Goal: Information Seeking & Learning: Compare options

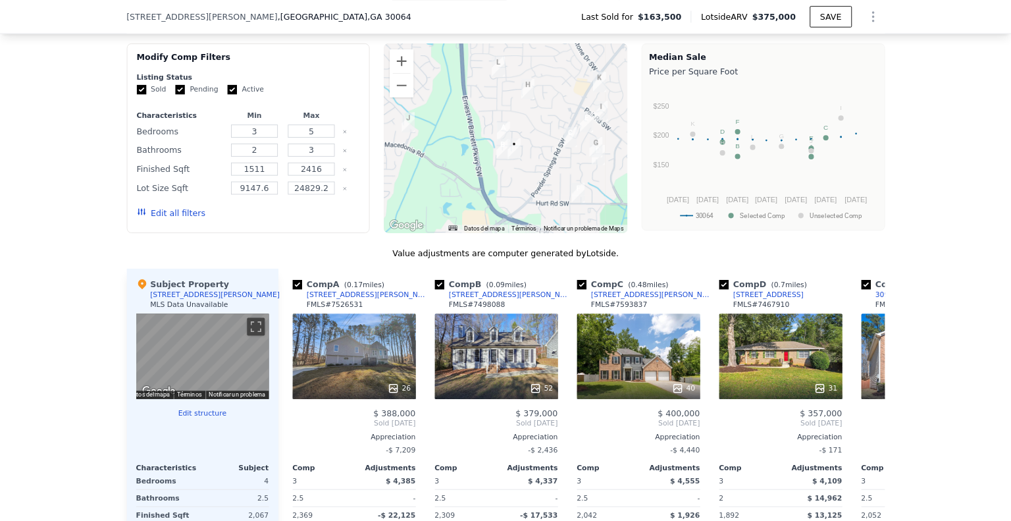
scroll to position [1092, 0]
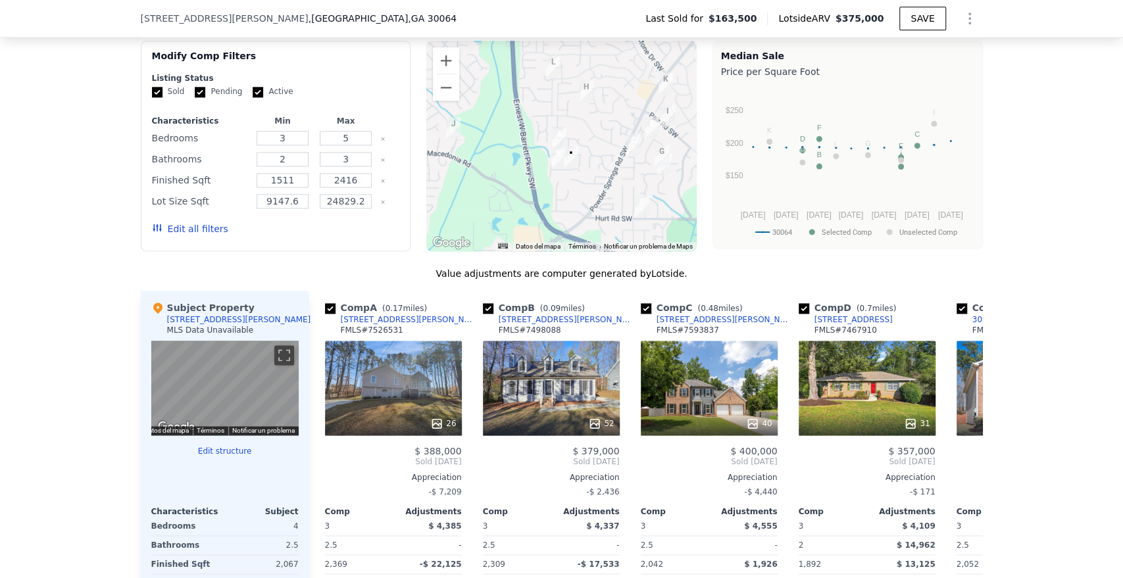
click at [624, 192] on div at bounding box center [561, 146] width 270 height 211
click at [442, 69] on button "Ampliar" at bounding box center [446, 60] width 26 height 26
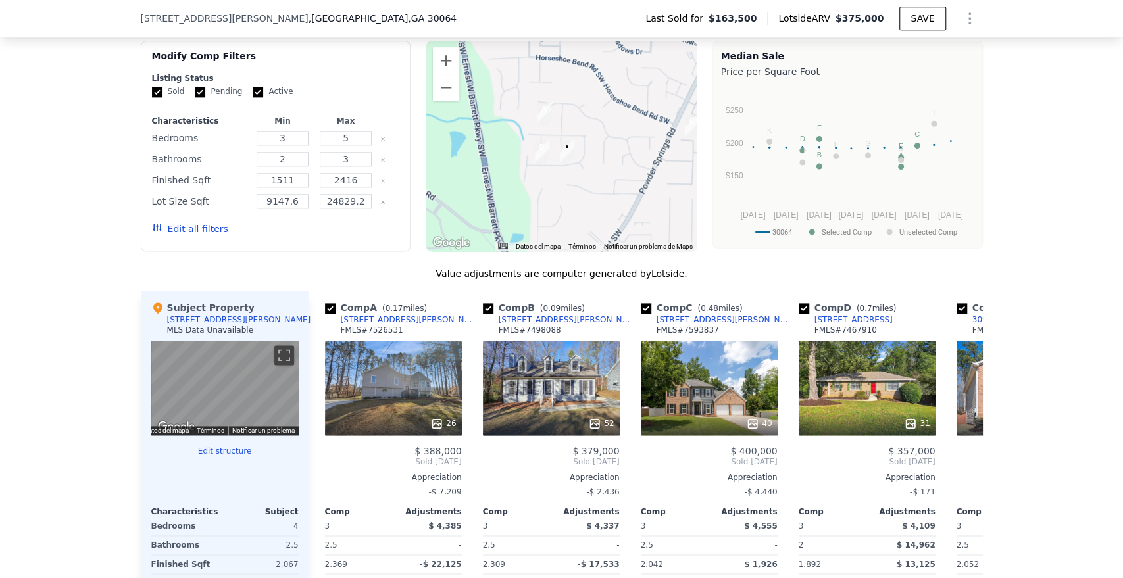
drag, startPoint x: 609, startPoint y: 184, endPoint x: 605, endPoint y: 172, distance: 12.5
click at [605, 172] on div at bounding box center [561, 146] width 270 height 211
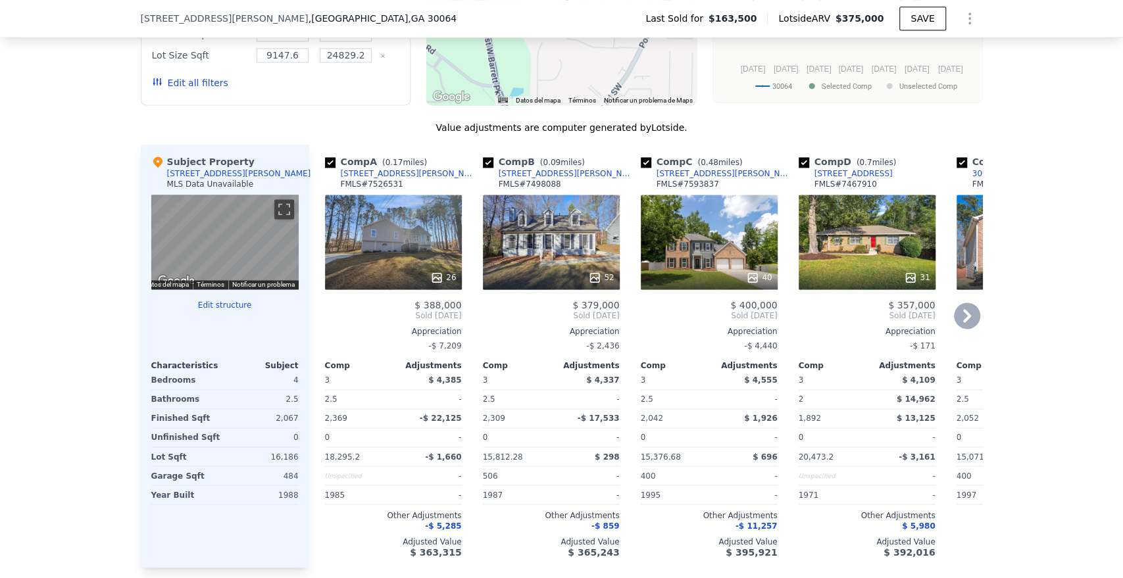
click at [547, 256] on div "52" at bounding box center [551, 242] width 137 height 95
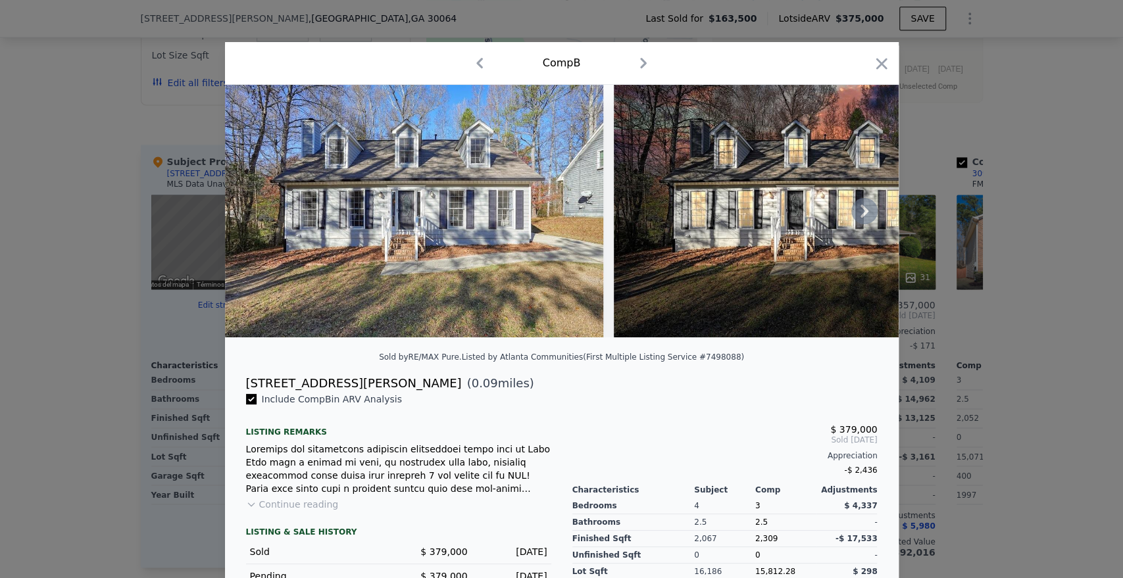
click at [858, 211] on icon at bounding box center [865, 211] width 26 height 26
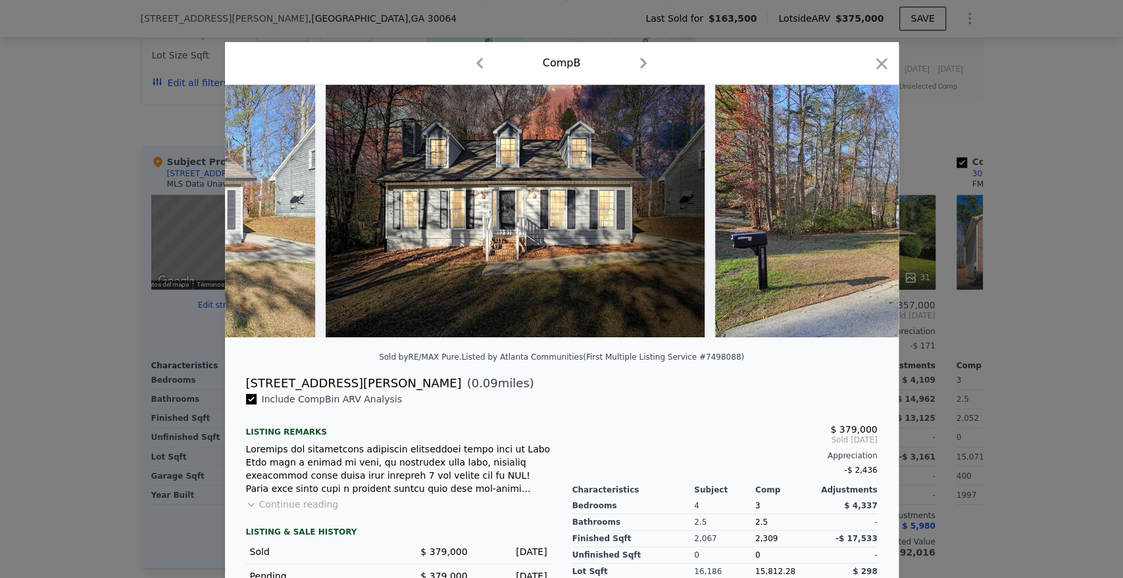
click at [858, 211] on img at bounding box center [904, 211] width 379 height 253
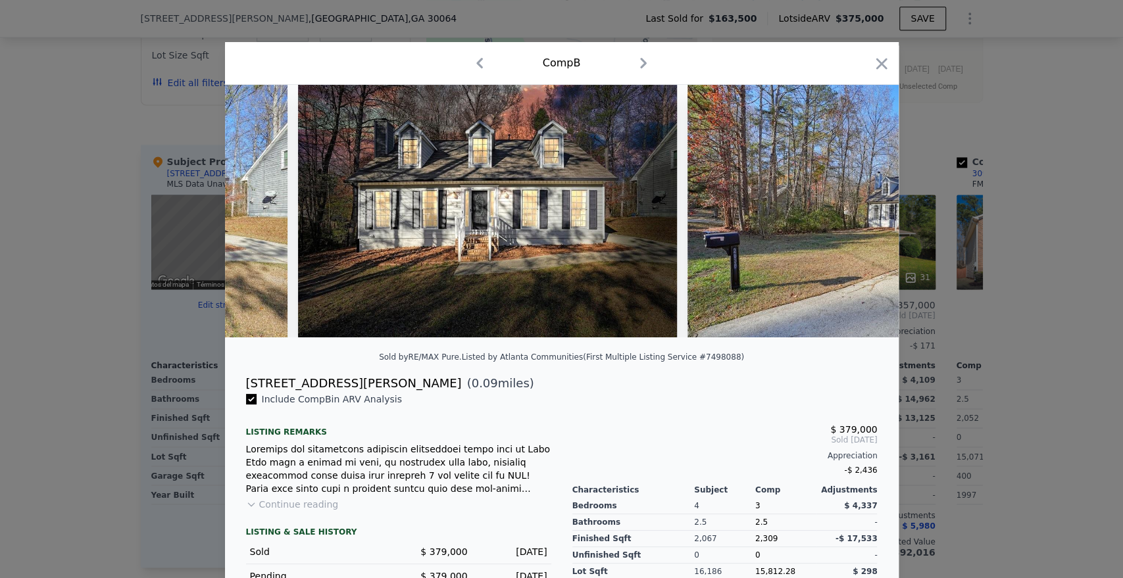
click at [858, 211] on img at bounding box center [877, 211] width 379 height 253
click at [853, 217] on icon at bounding box center [865, 211] width 26 height 26
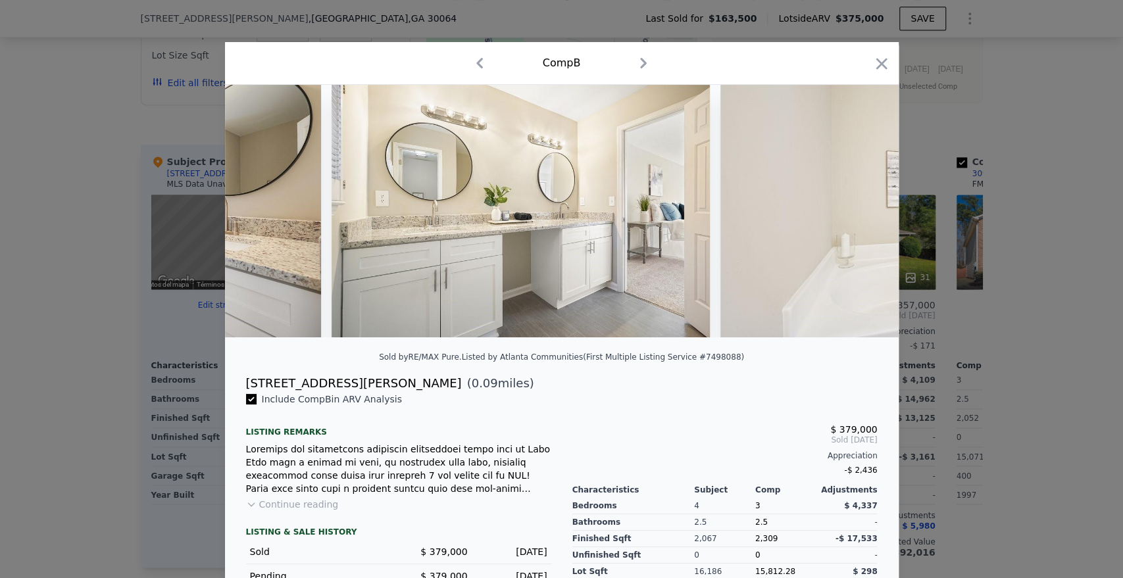
scroll to position [0, 10038]
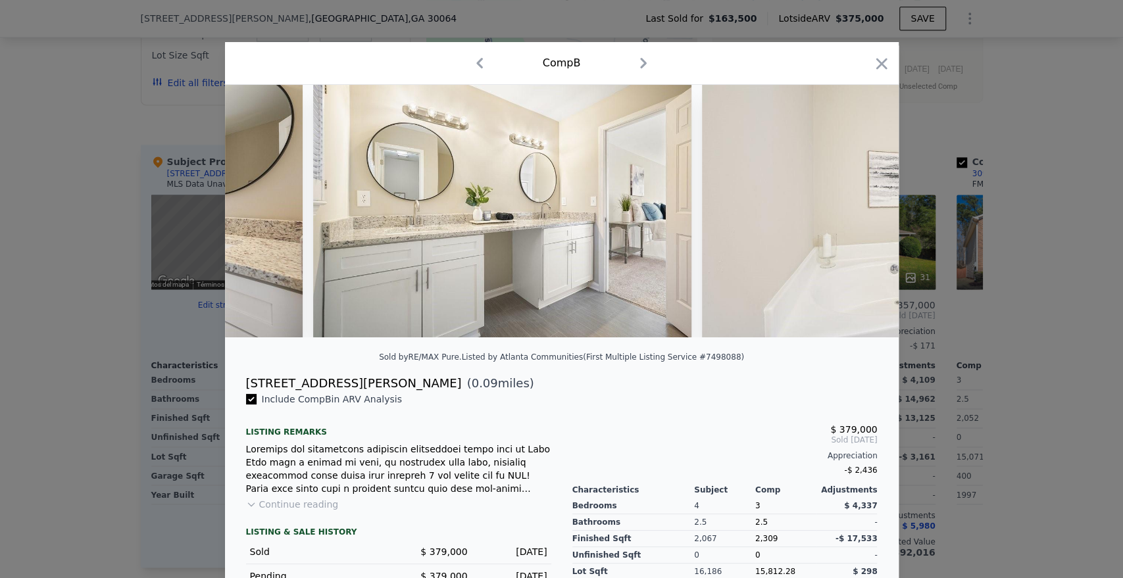
click at [990, 288] on div at bounding box center [561, 289] width 1123 height 578
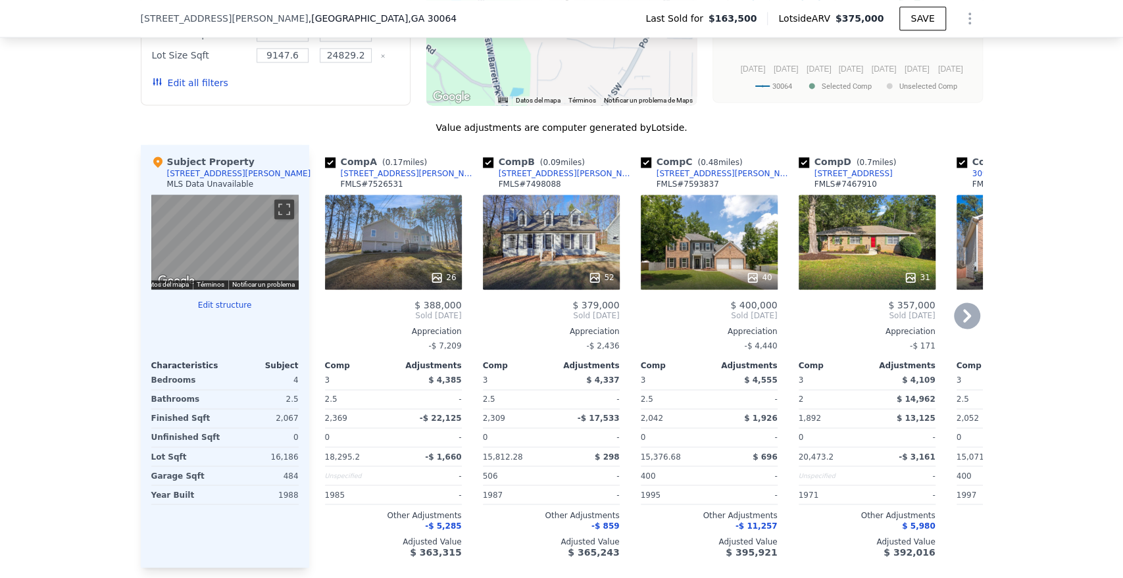
click at [419, 264] on div "26" at bounding box center [393, 242] width 137 height 95
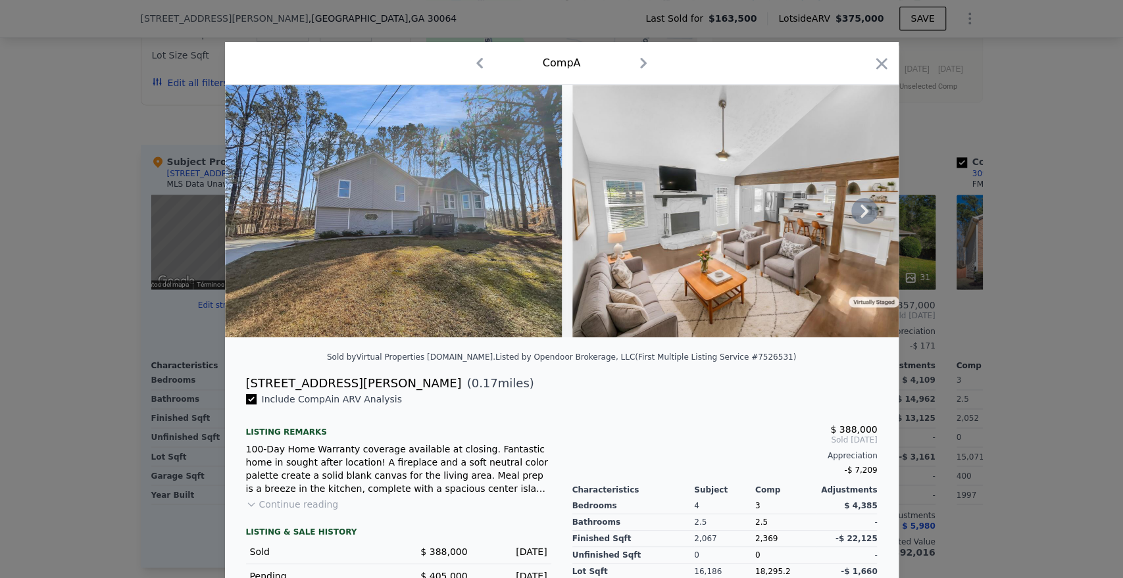
click at [865, 211] on icon at bounding box center [865, 211] width 26 height 26
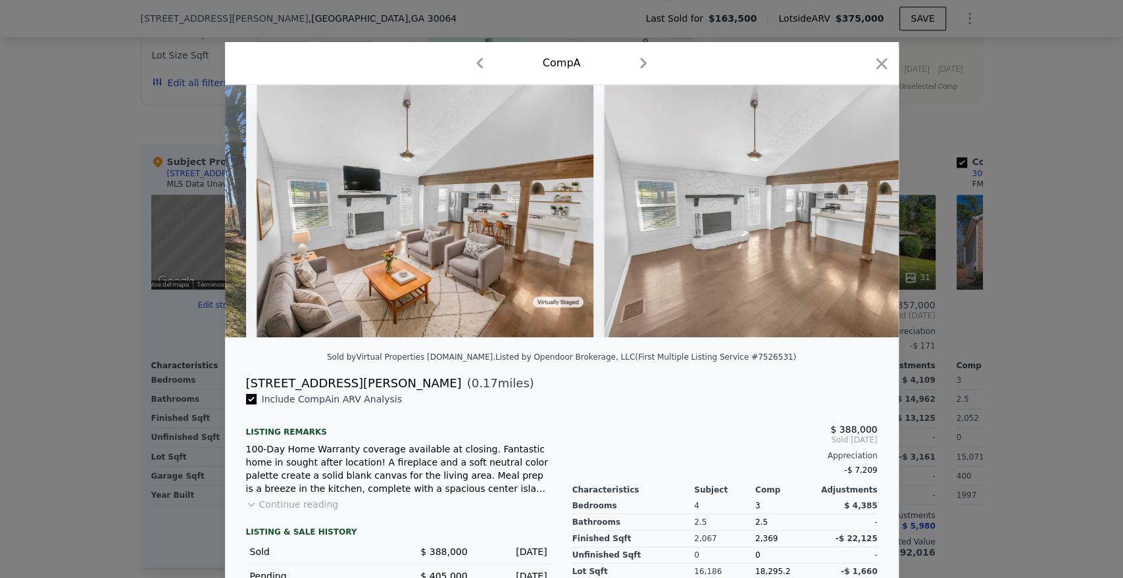
click at [865, 211] on img at bounding box center [772, 211] width 337 height 253
click at [861, 224] on icon at bounding box center [865, 211] width 26 height 26
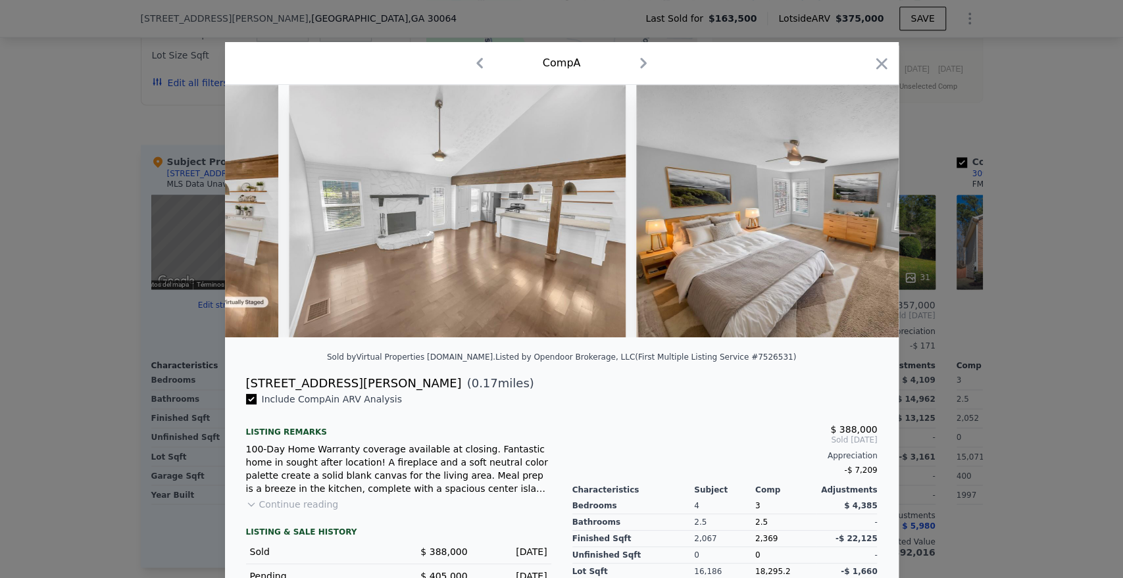
scroll to position [0, 632]
click at [1036, 183] on div at bounding box center [561, 289] width 1123 height 578
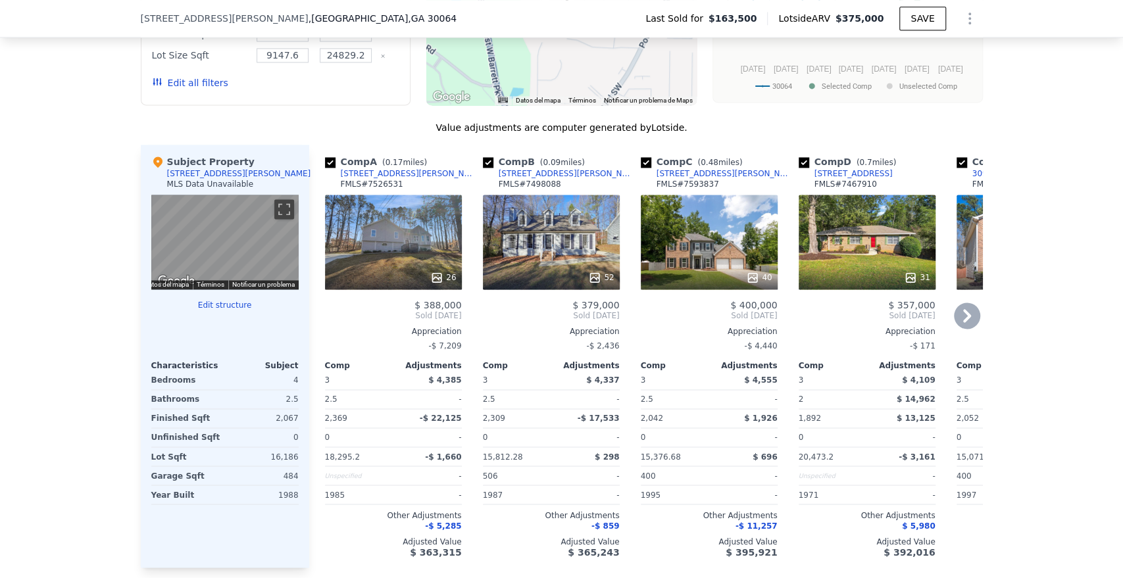
click at [380, 255] on div "26" at bounding box center [393, 242] width 137 height 95
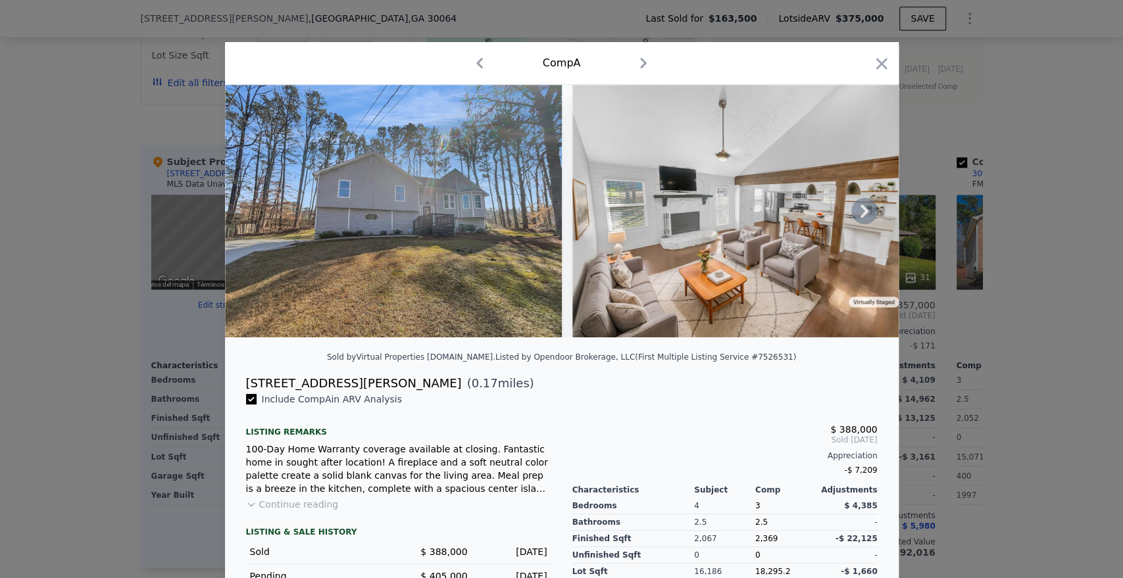
click at [374, 218] on img at bounding box center [393, 211] width 337 height 253
click at [863, 221] on icon at bounding box center [865, 211] width 26 height 26
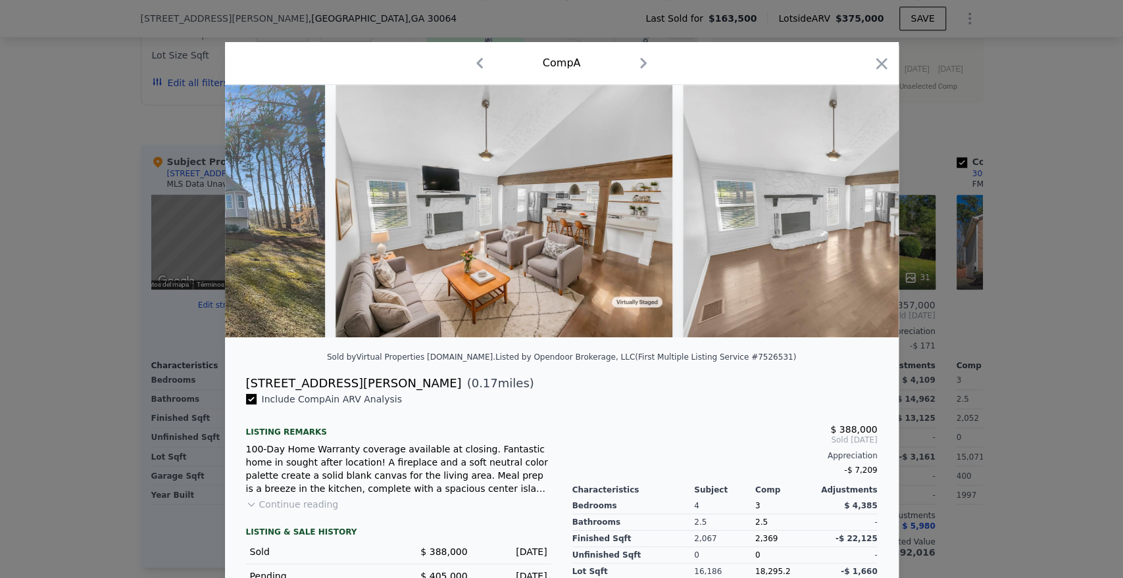
click at [863, 220] on img at bounding box center [851, 211] width 337 height 253
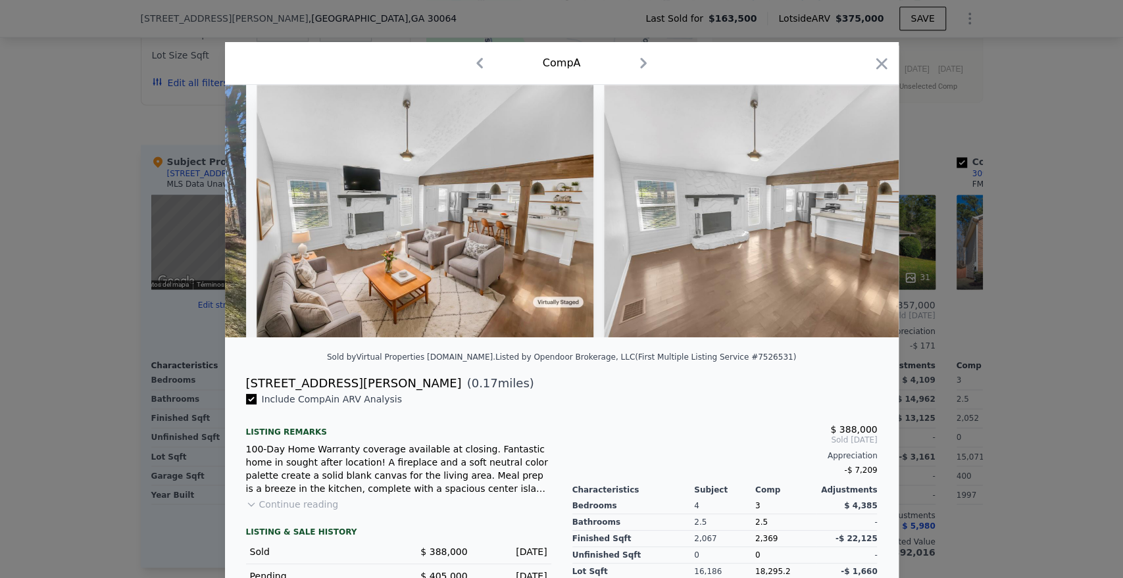
click at [863, 220] on img at bounding box center [772, 211] width 337 height 253
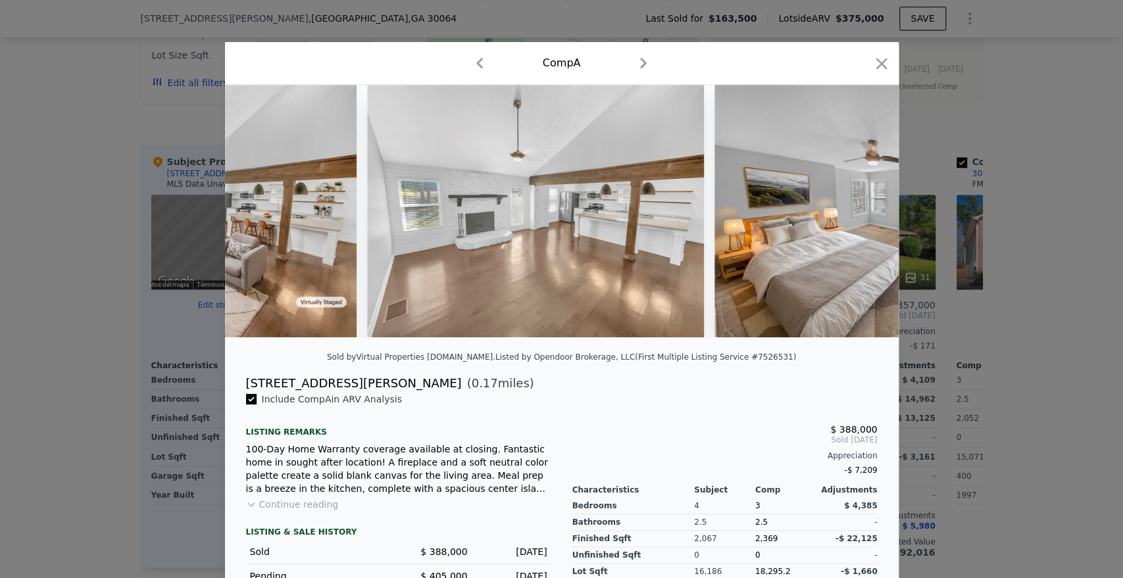
click at [870, 227] on img at bounding box center [883, 211] width 337 height 253
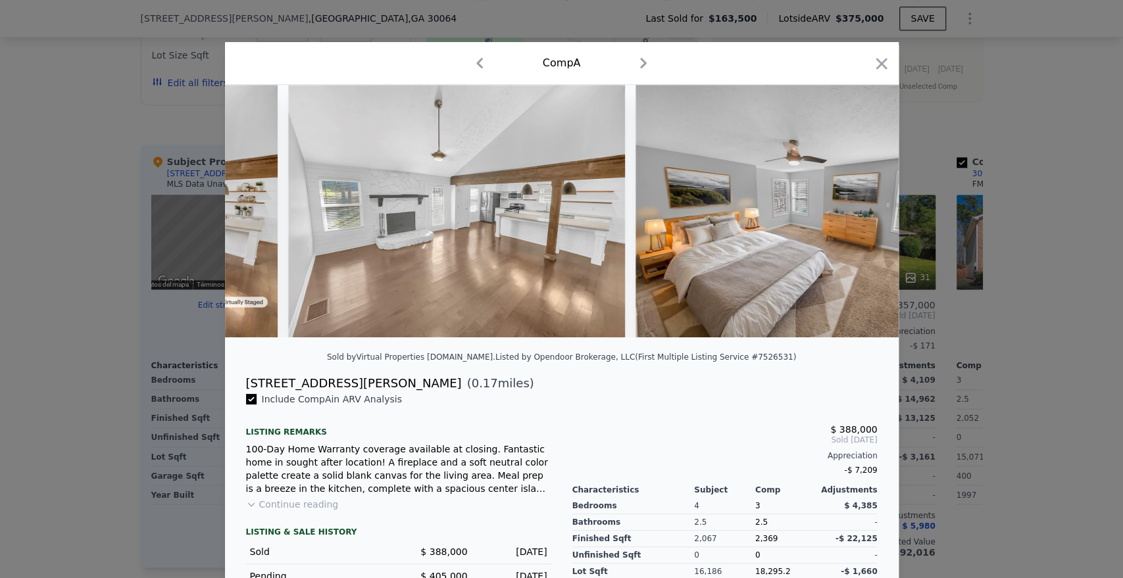
click at [866, 226] on img at bounding box center [804, 211] width 337 height 253
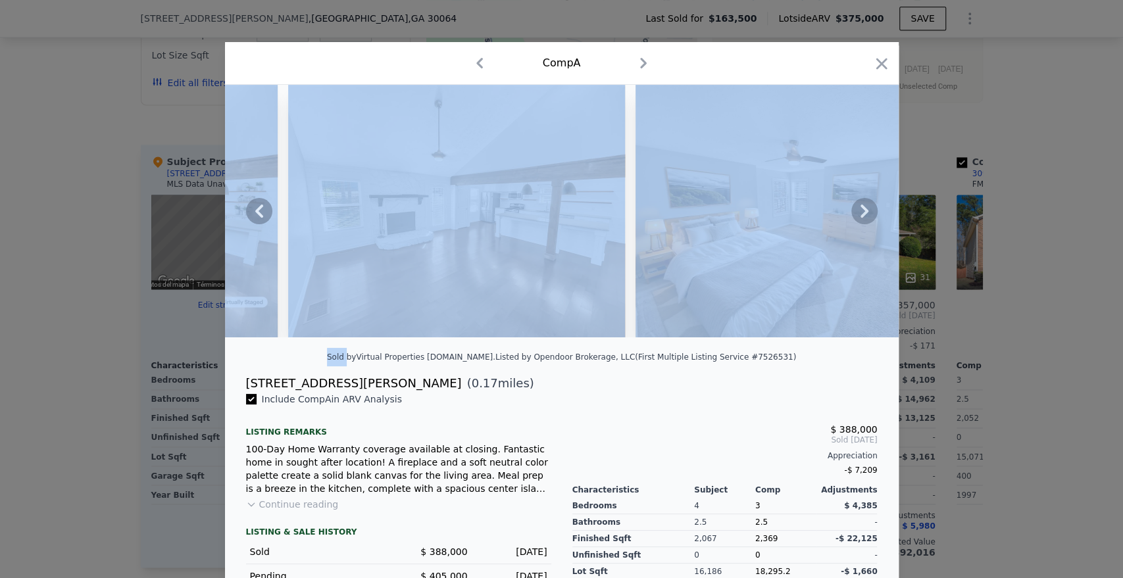
click at [865, 224] on icon at bounding box center [865, 211] width 26 height 26
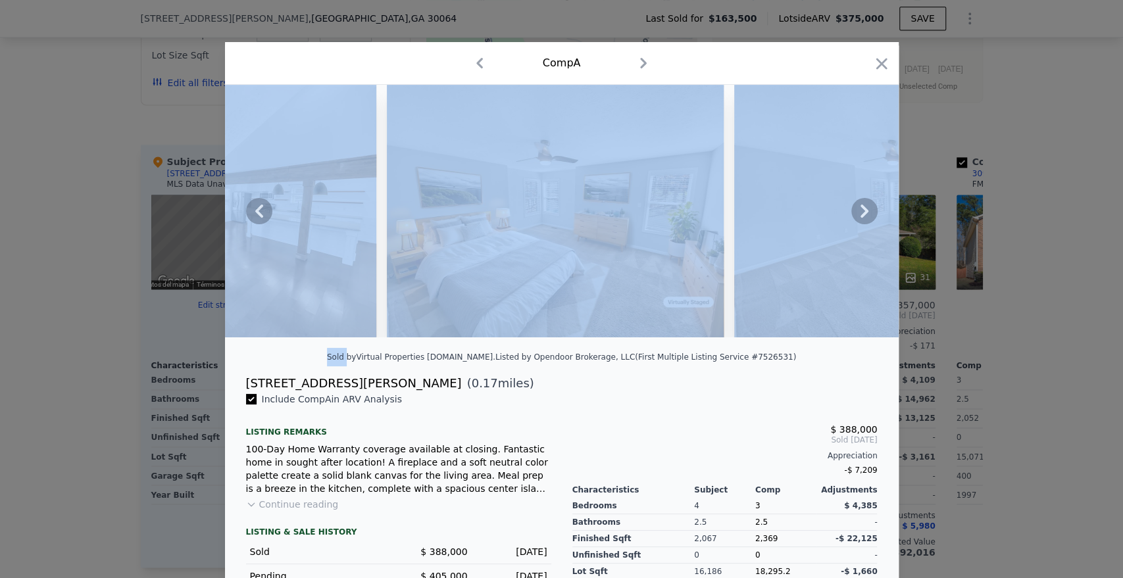
click at [865, 226] on img at bounding box center [902, 211] width 337 height 253
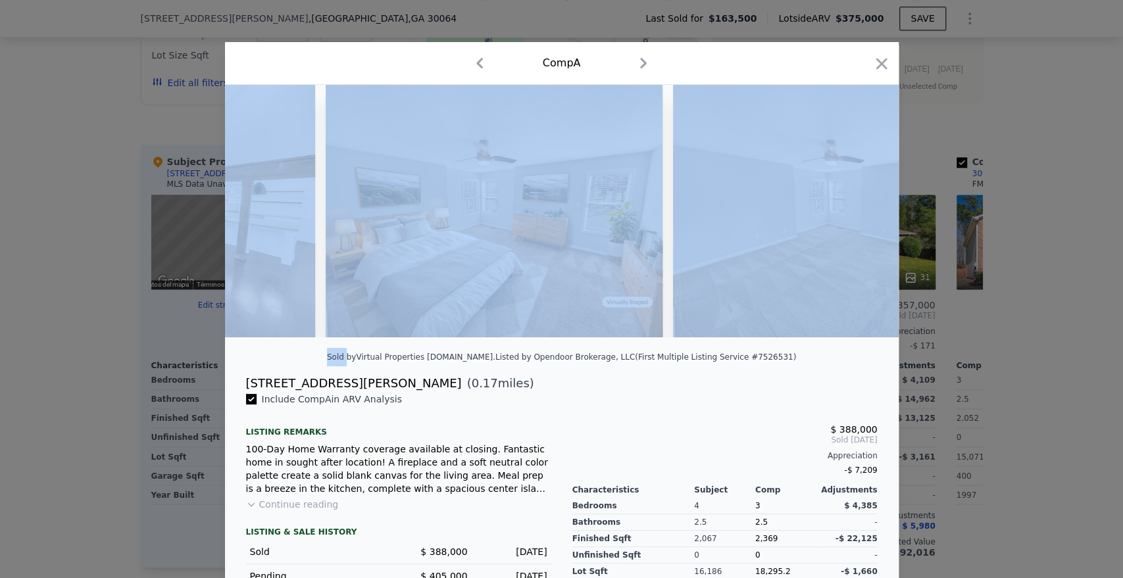
scroll to position [0, 948]
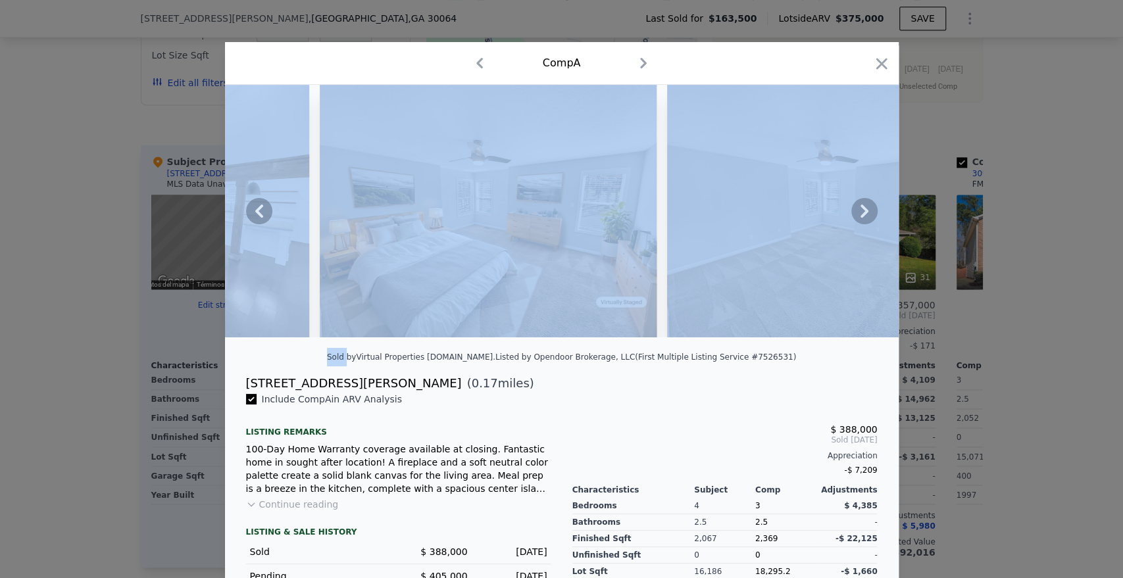
click at [702, 327] on img at bounding box center [835, 211] width 337 height 253
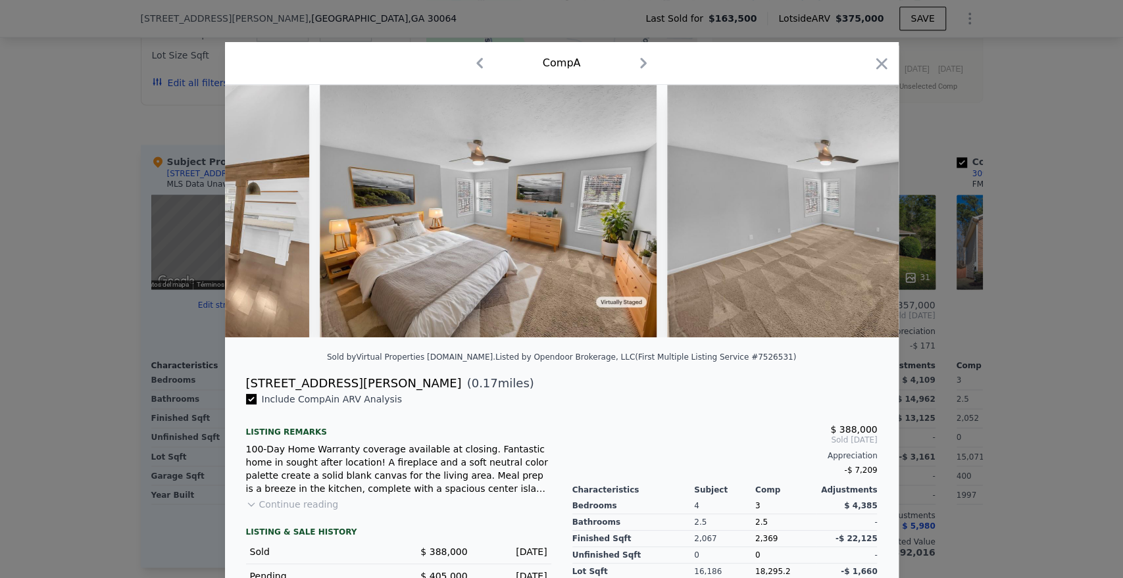
click at [701, 362] on div "Listed by Opendoor Brokerage, LLC (First Multiple Listing Service #7526531)" at bounding box center [646, 357] width 301 height 9
click at [852, 218] on icon at bounding box center [865, 211] width 26 height 26
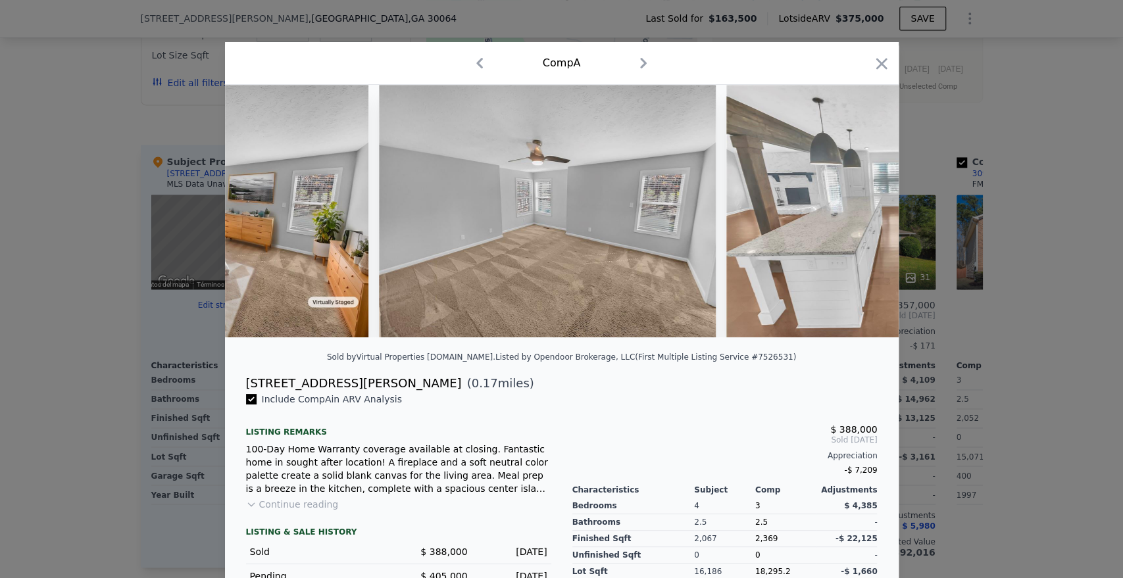
scroll to position [0, 1263]
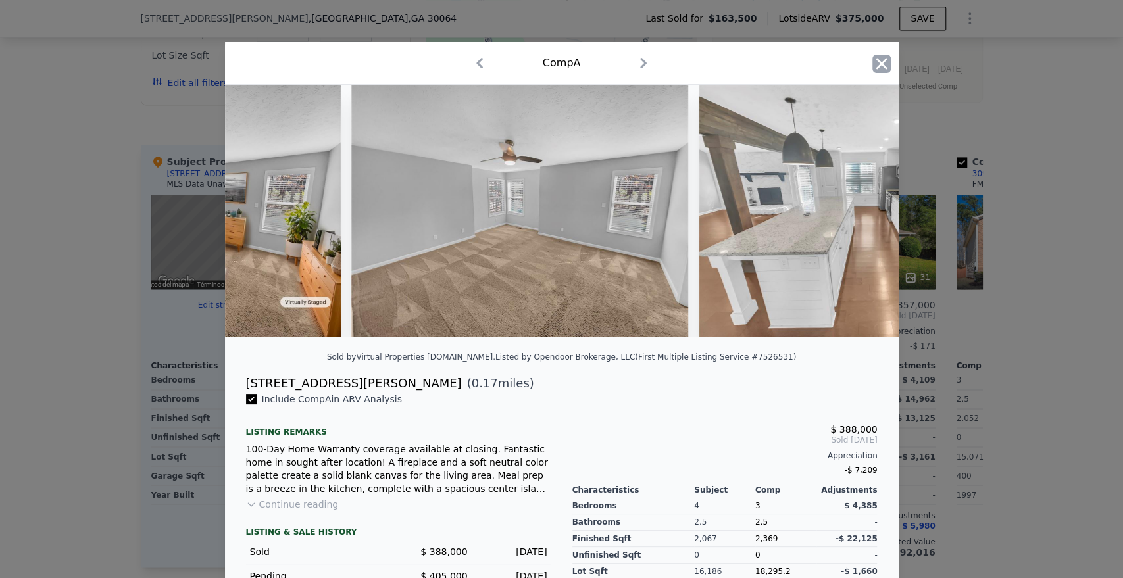
click at [882, 66] on icon "button" at bounding box center [882, 64] width 18 height 18
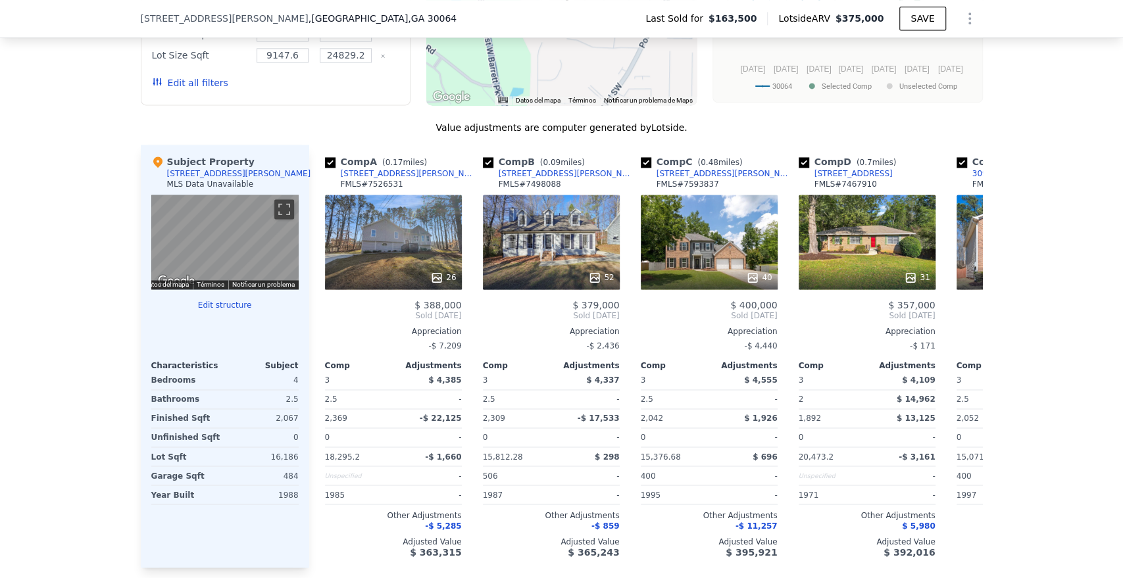
click at [0, 476] on div "We found 12 sales that match your search Filters Map Prices Modify Comp Filters…" at bounding box center [561, 221] width 1123 height 742
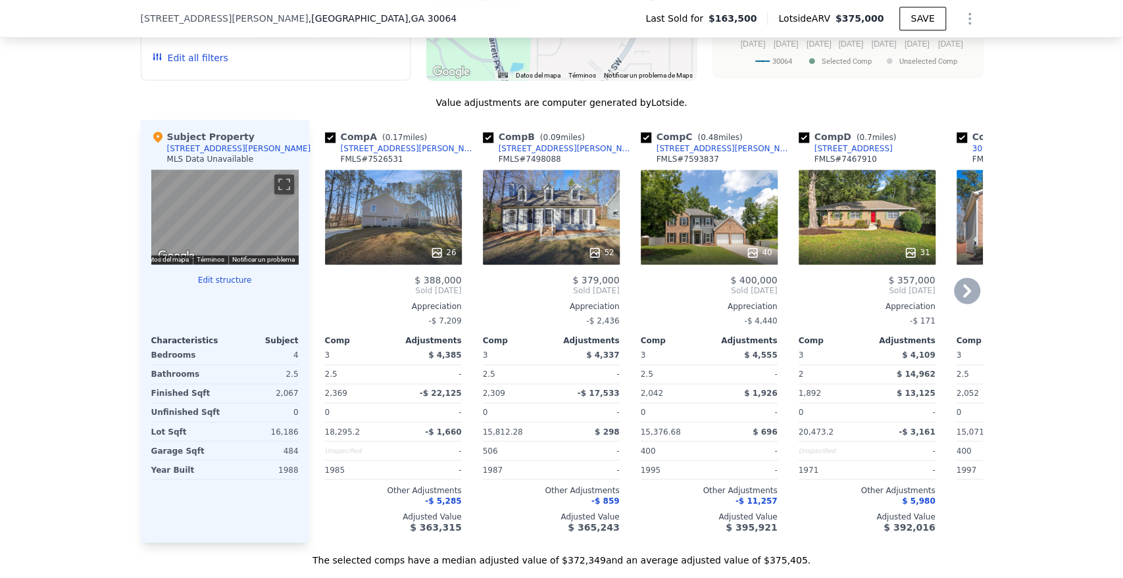
scroll to position [1311, 0]
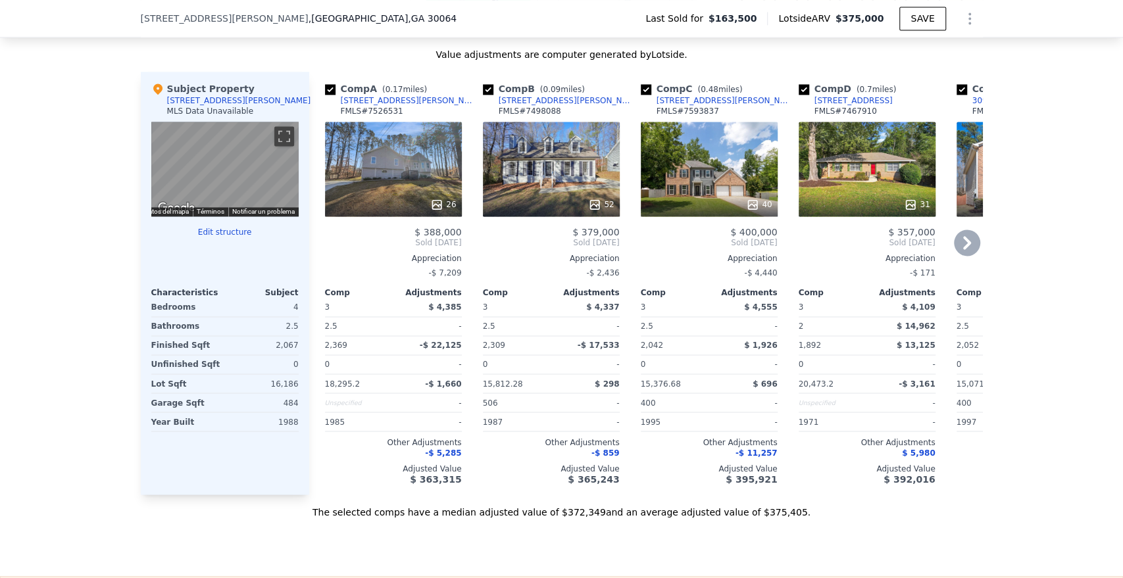
click at [969, 256] on icon at bounding box center [967, 243] width 26 height 26
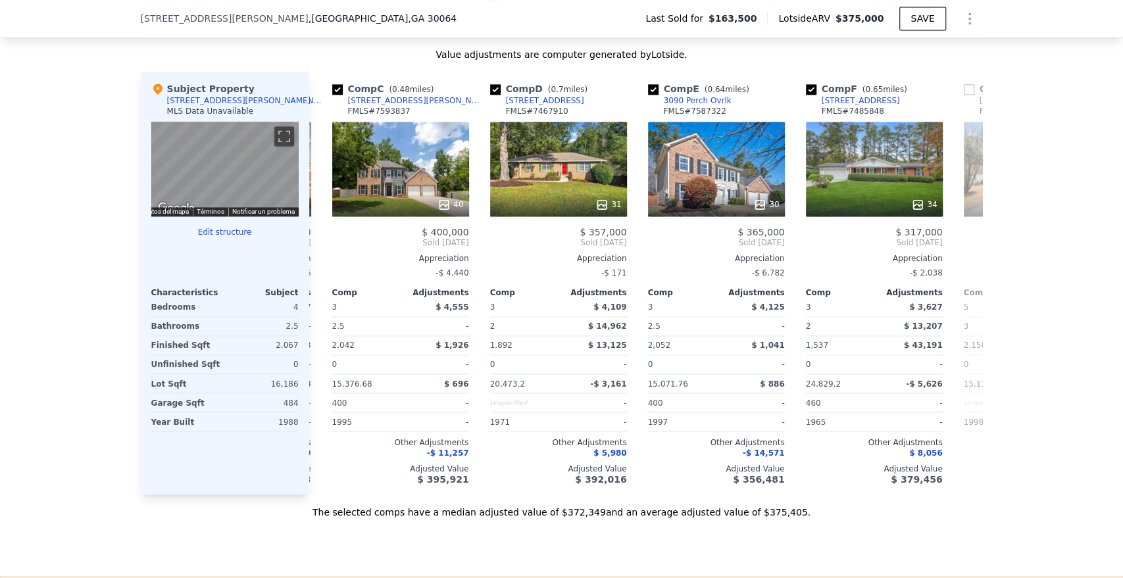
scroll to position [0, 316]
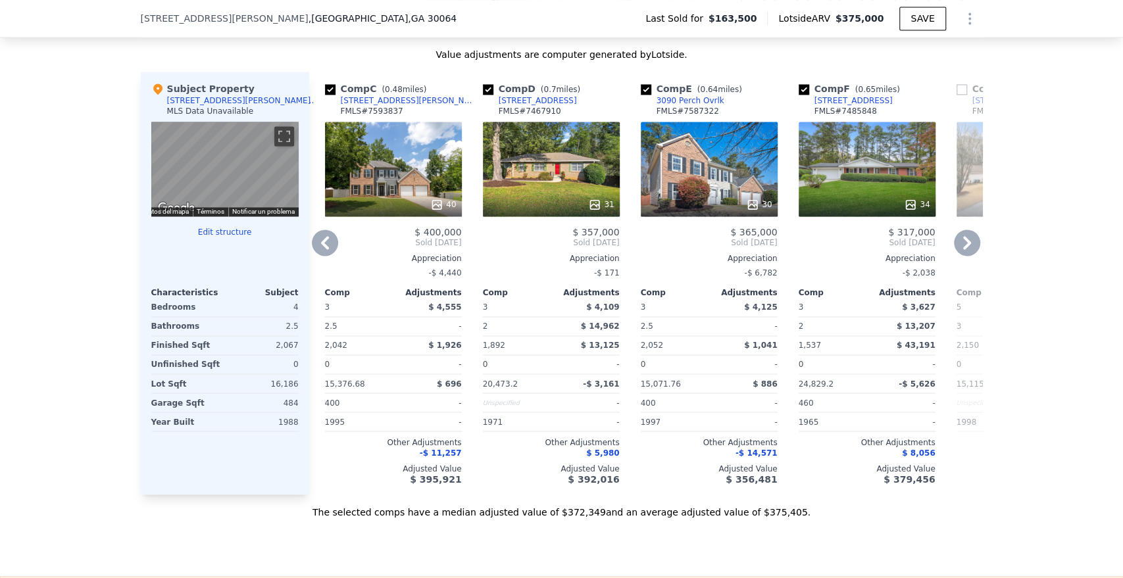
click at [718, 197] on div "30" at bounding box center [709, 169] width 137 height 95
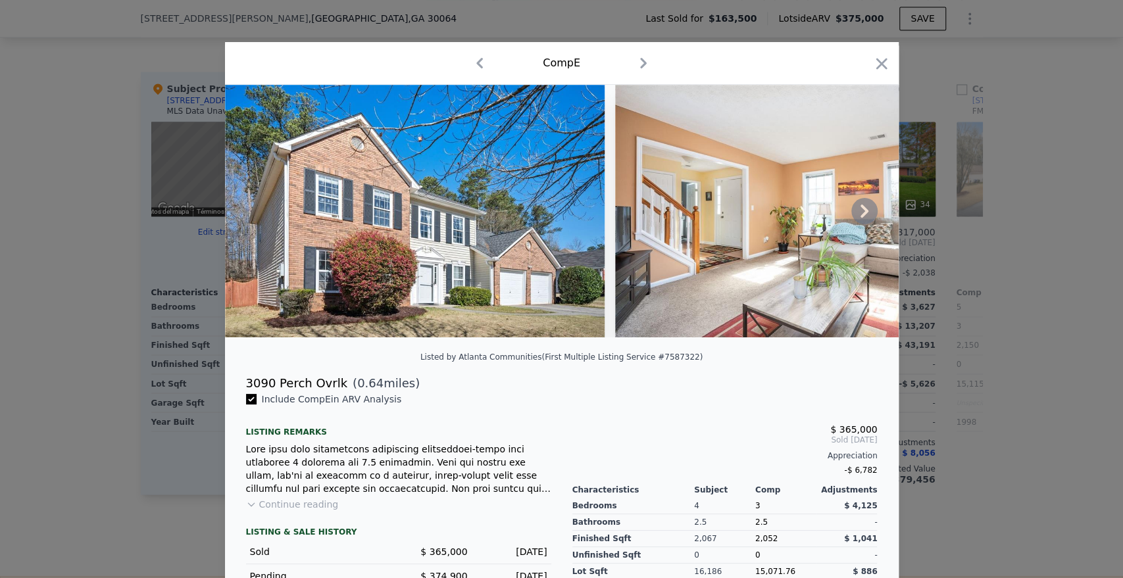
click at [852, 216] on icon at bounding box center [865, 211] width 26 height 26
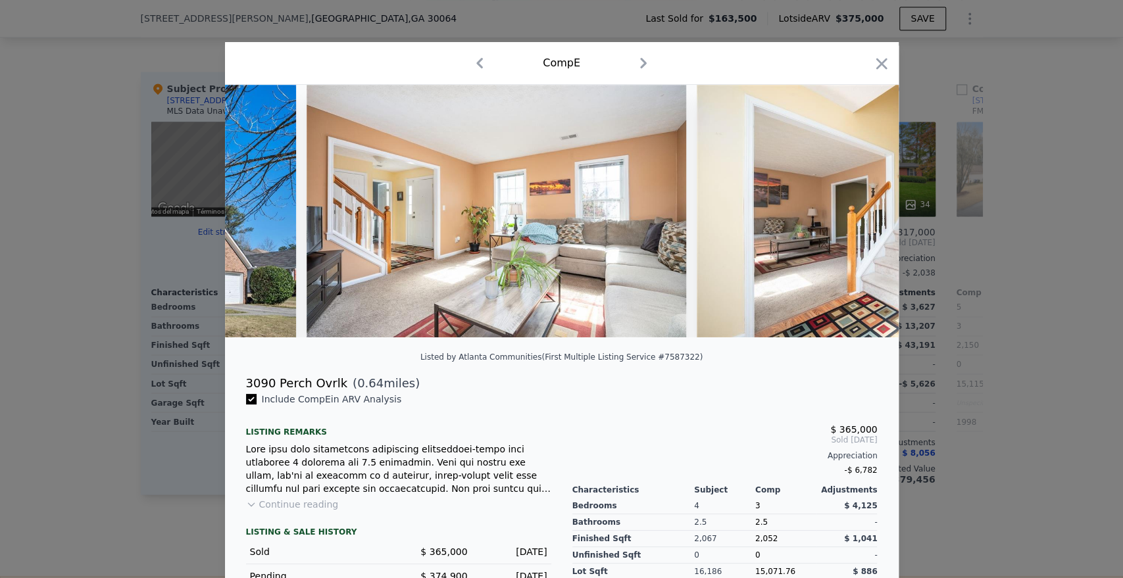
click at [855, 212] on img at bounding box center [887, 211] width 380 height 253
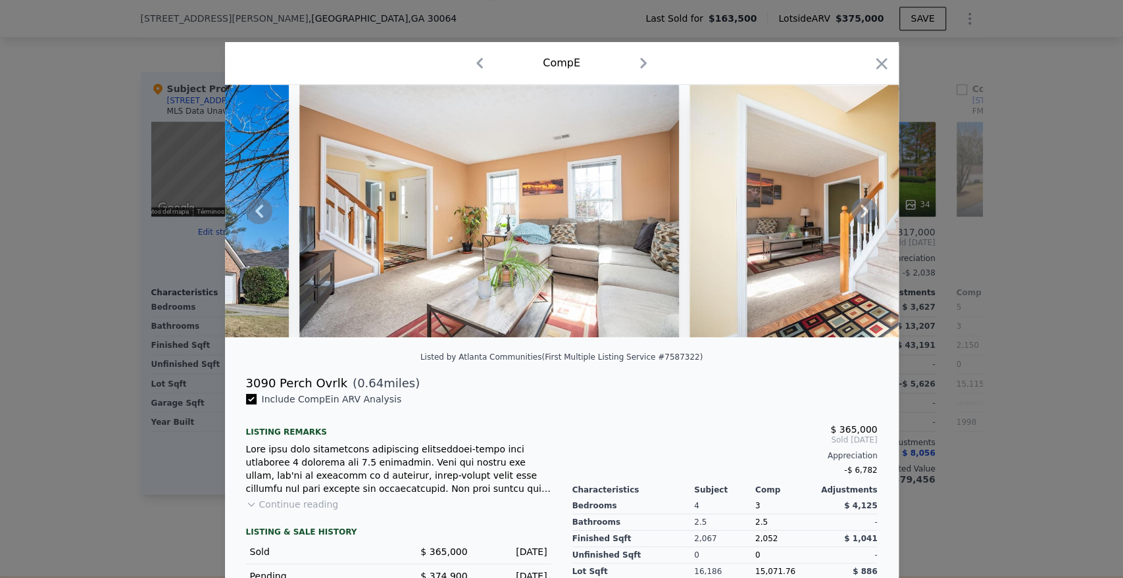
click at [863, 213] on icon at bounding box center [865, 211] width 26 height 26
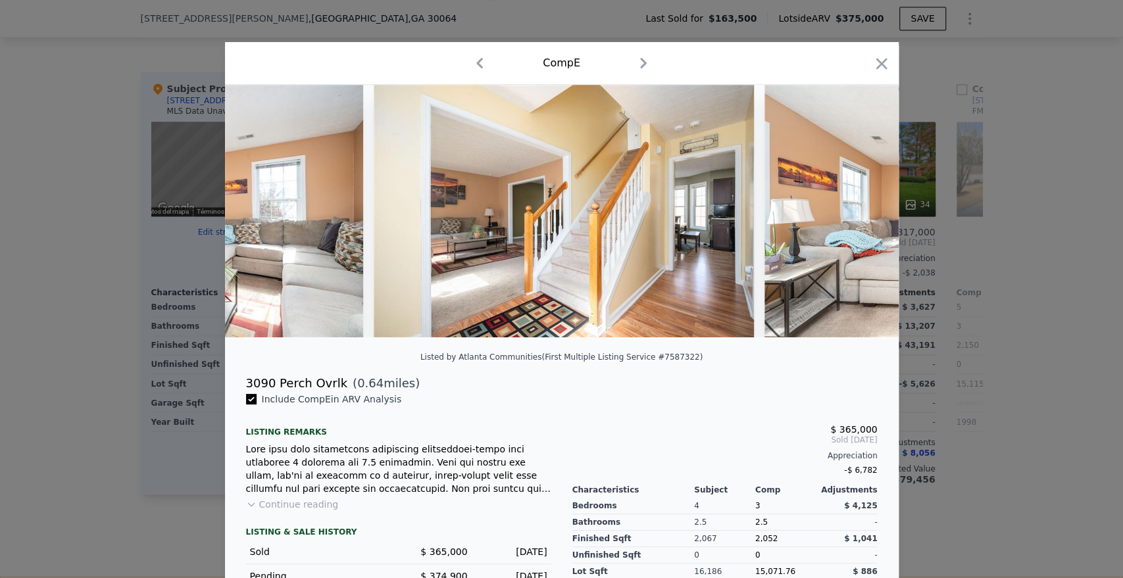
click at [858, 221] on div at bounding box center [562, 211] width 674 height 253
click at [861, 218] on icon at bounding box center [865, 211] width 8 height 13
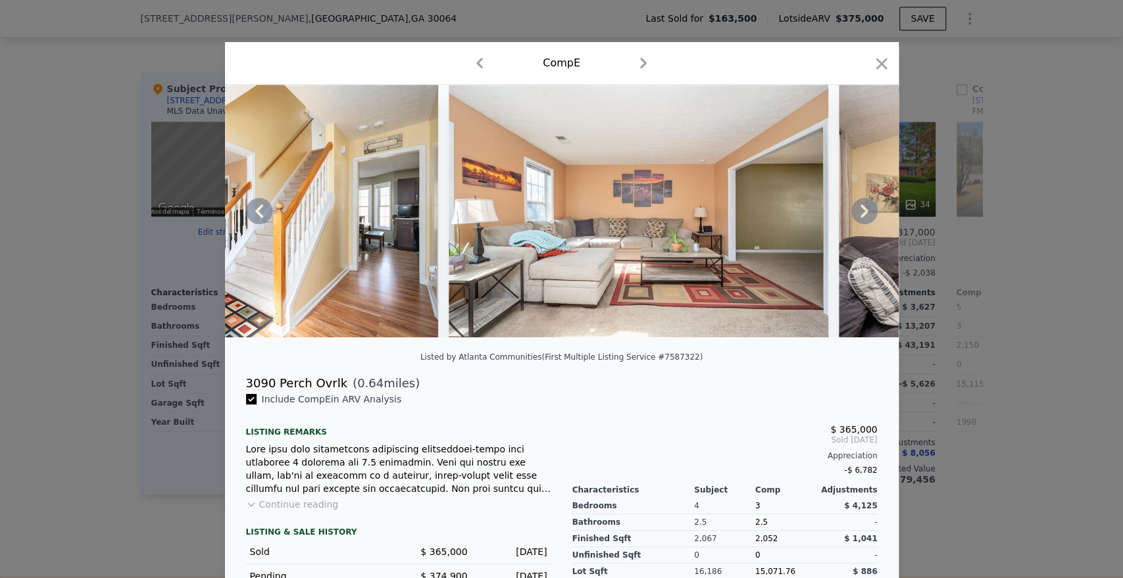
click at [858, 224] on icon at bounding box center [865, 211] width 26 height 26
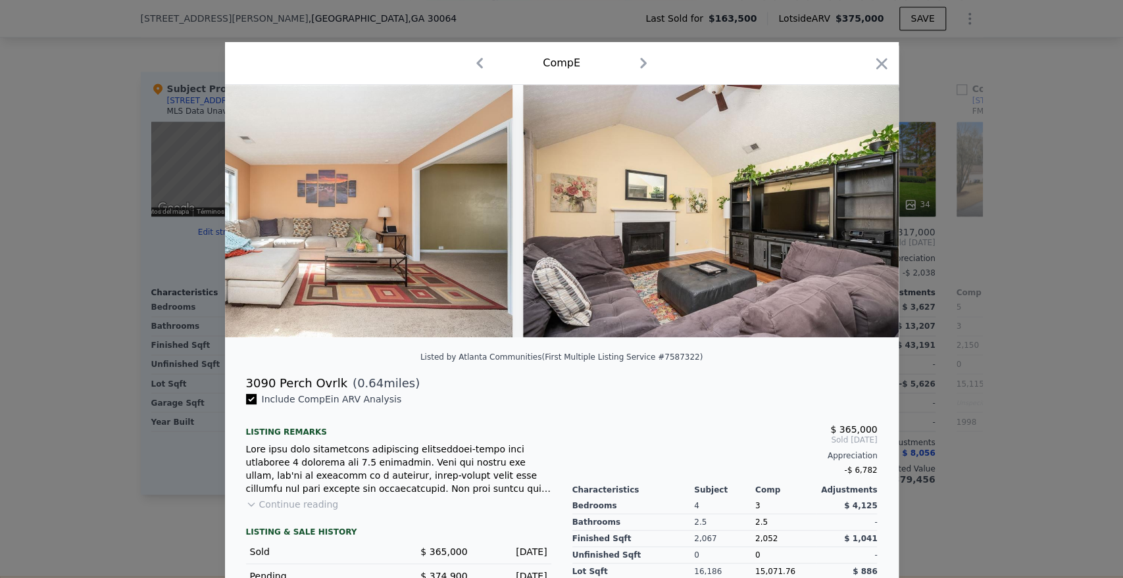
click at [858, 224] on img at bounding box center [713, 211] width 380 height 253
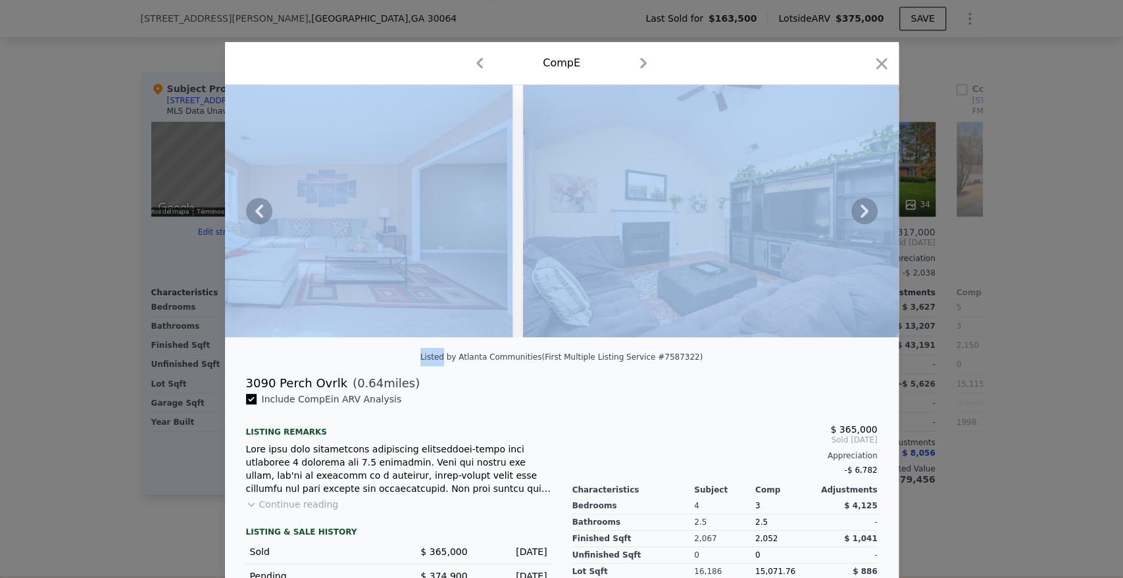
click at [859, 223] on icon at bounding box center [865, 211] width 26 height 26
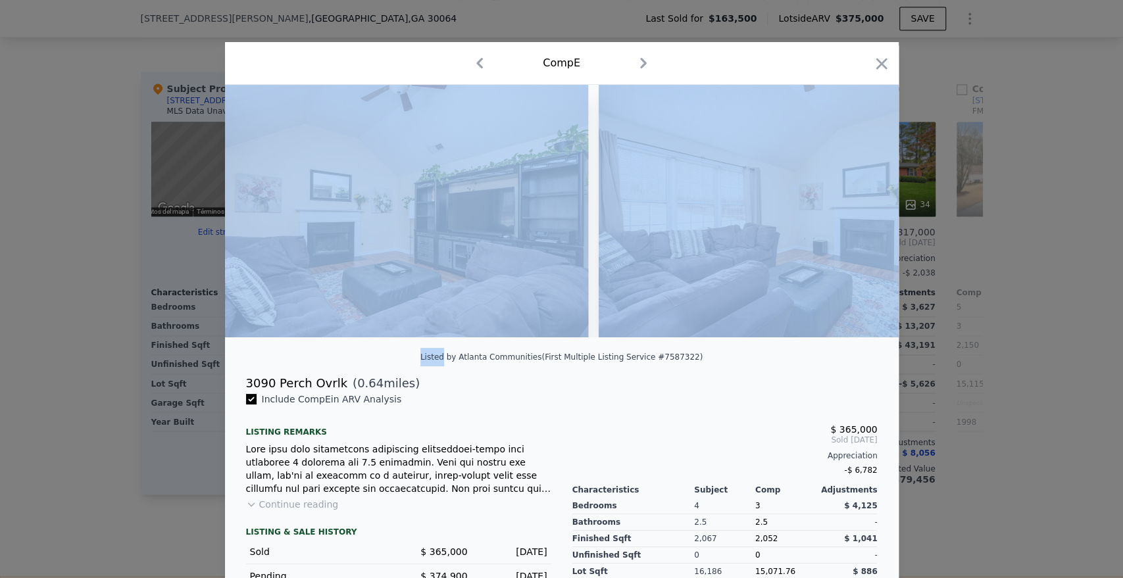
scroll to position [0, 1579]
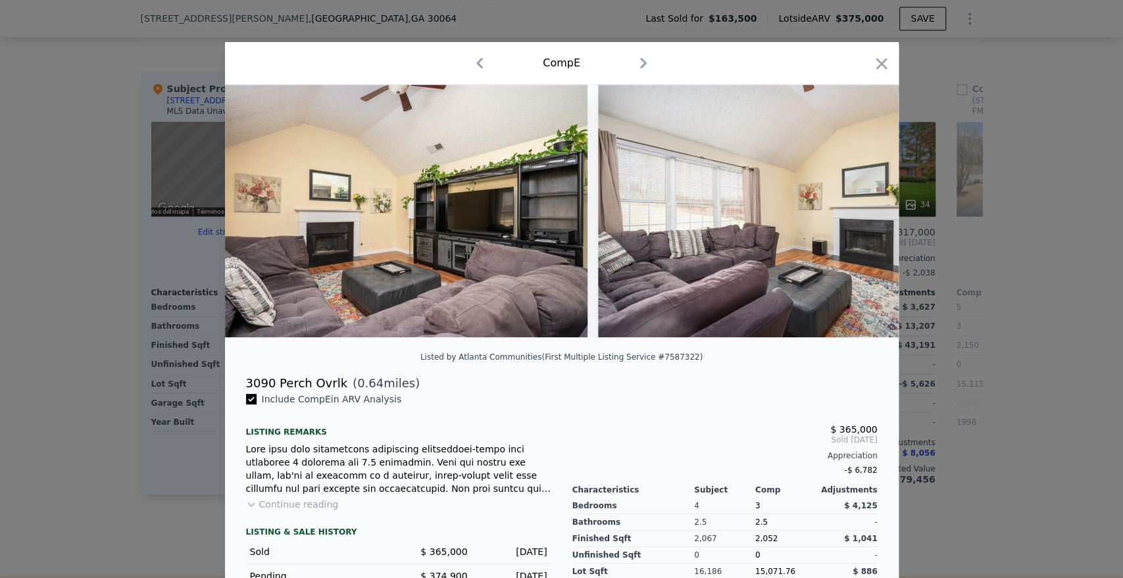
click at [521, 404] on div "Include Comp E in ARV Analysis" at bounding box center [398, 399] width 305 height 13
drag, startPoint x: 238, startPoint y: 392, endPoint x: 333, endPoint y: 392, distance: 95.4
click at [333, 392] on div "3090 Perch Ovrlk ( 0.64 miles)" at bounding box center [562, 383] width 653 height 18
copy div "3090 Perch Ovrlk"
click at [861, 220] on icon at bounding box center [865, 211] width 26 height 26
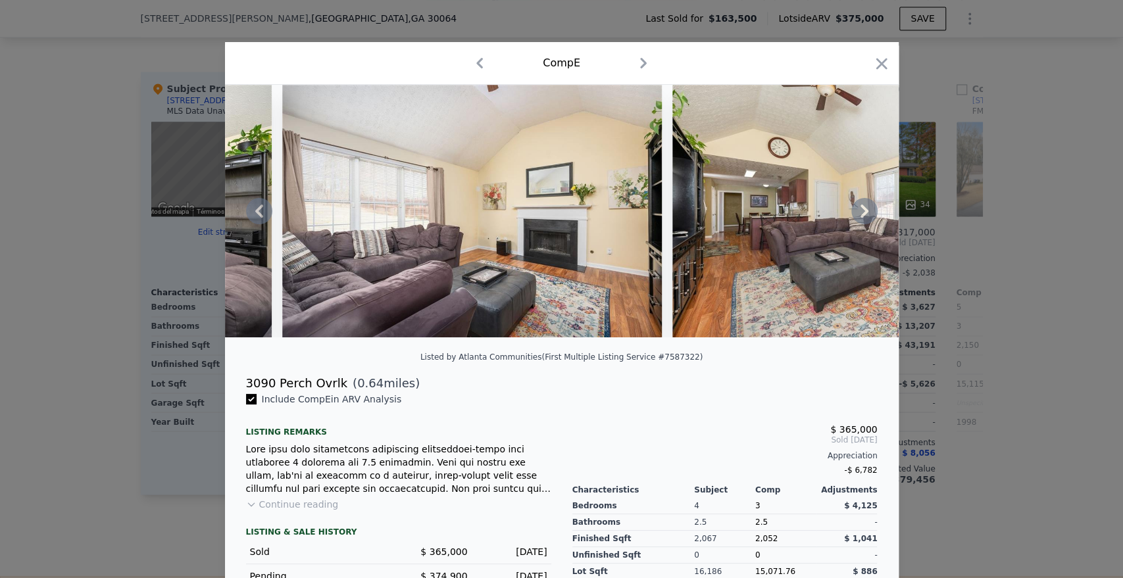
click at [863, 220] on icon at bounding box center [865, 211] width 26 height 26
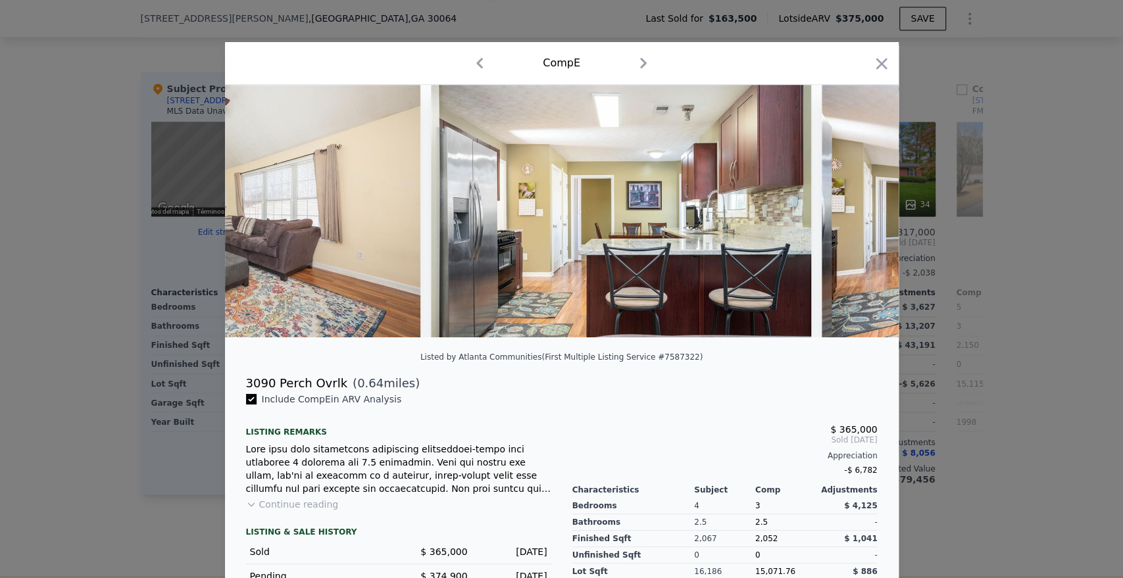
click at [864, 220] on img at bounding box center [1012, 211] width 380 height 253
click at [864, 220] on icon at bounding box center [865, 211] width 26 height 26
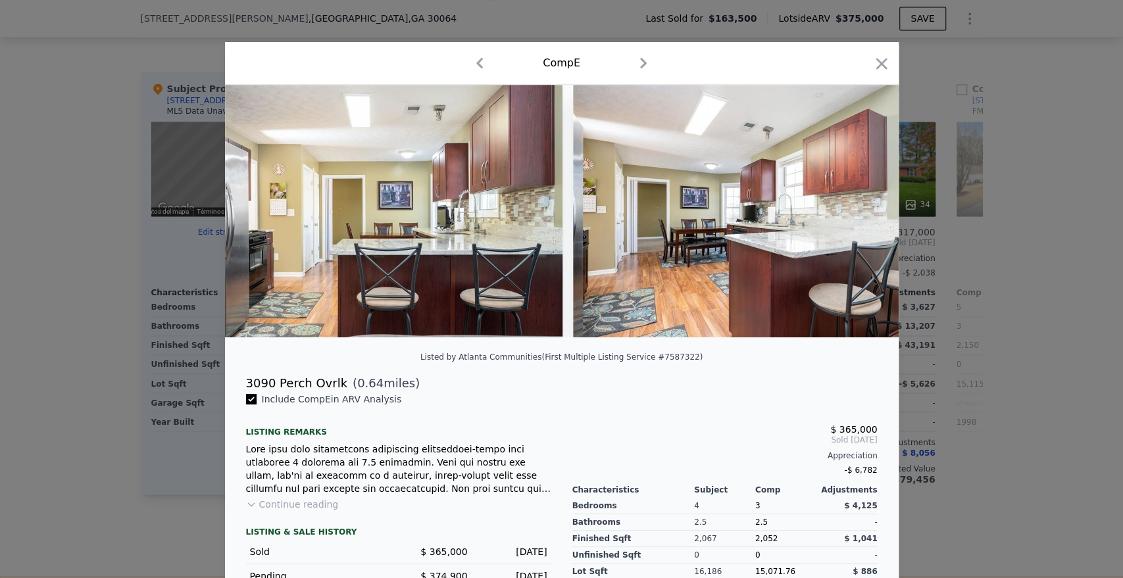
click at [864, 220] on img at bounding box center [763, 211] width 380 height 253
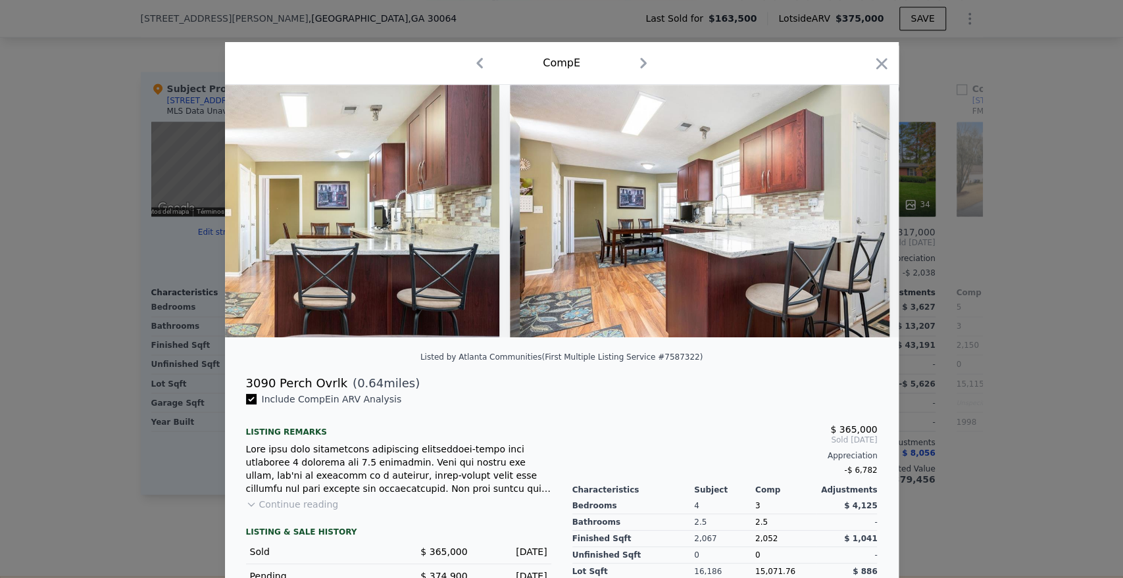
scroll to position [0, 2843]
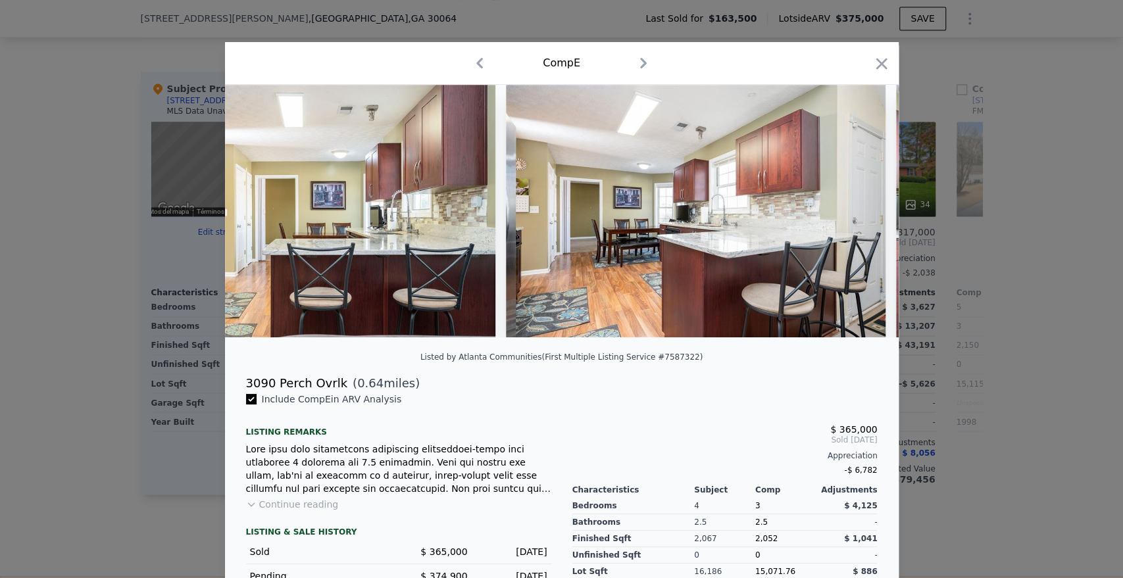
drag, startPoint x: 91, startPoint y: 320, endPoint x: 155, endPoint y: 311, distance: 64.4
click at [91, 320] on div at bounding box center [561, 289] width 1123 height 578
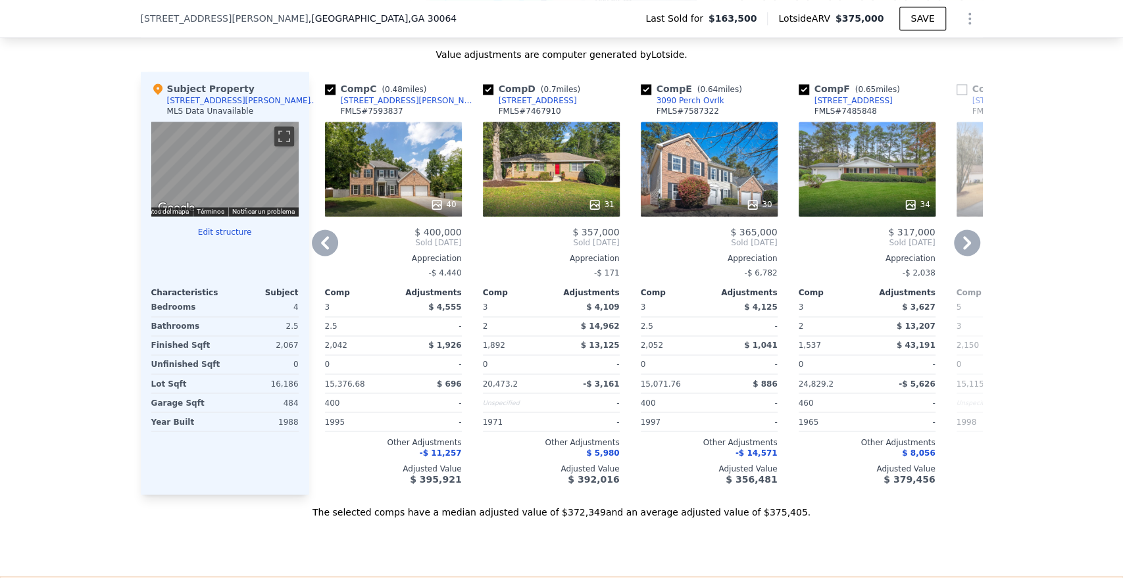
click at [965, 264] on div "Appreciation" at bounding box center [1025, 258] width 137 height 11
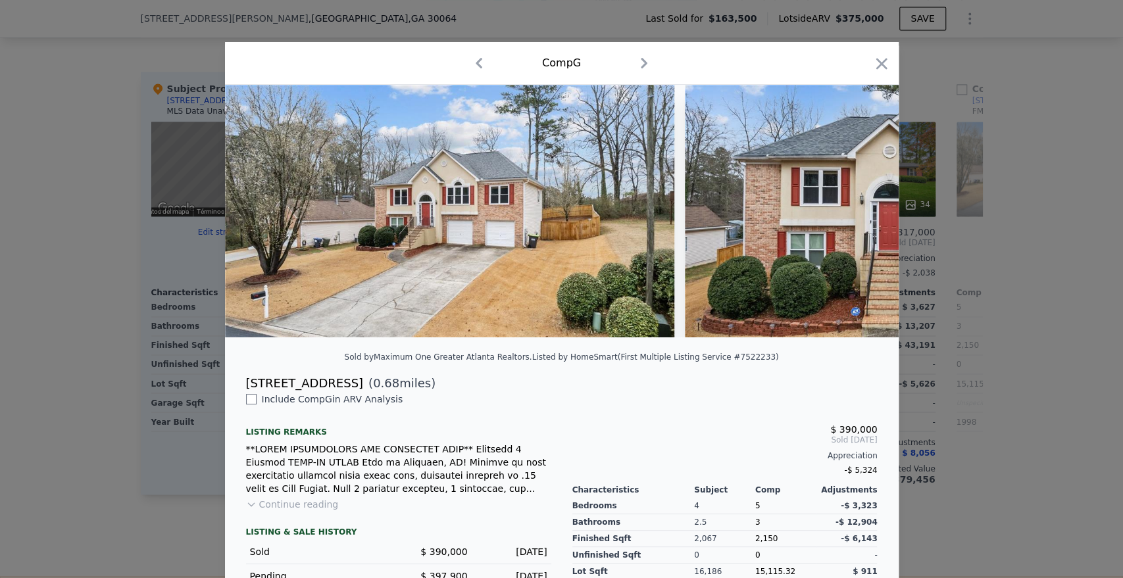
click at [994, 213] on div at bounding box center [561, 289] width 1123 height 578
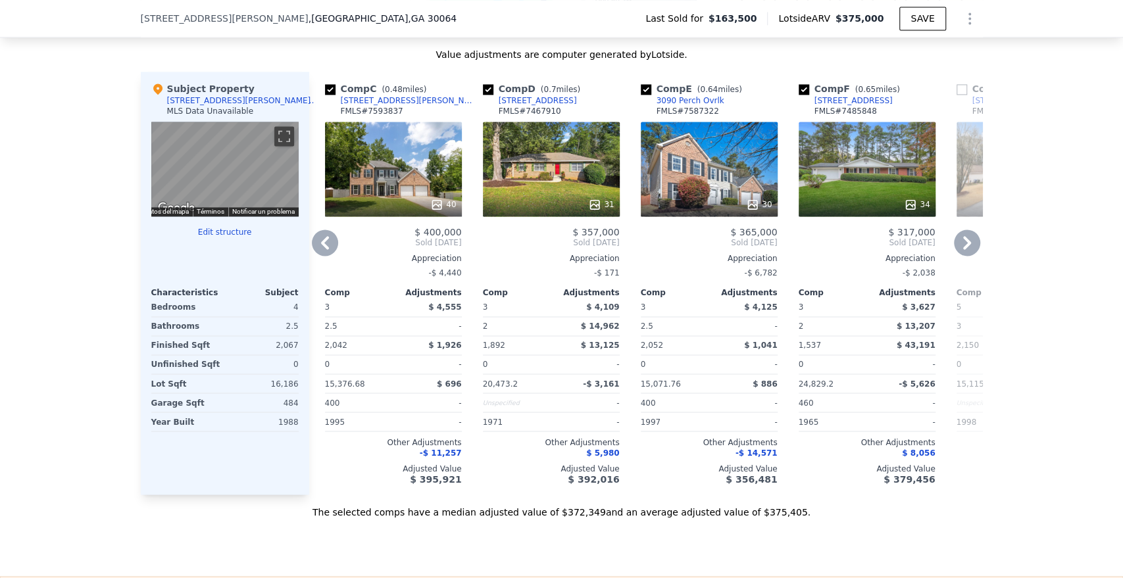
click at [963, 249] on icon at bounding box center [967, 242] width 8 height 13
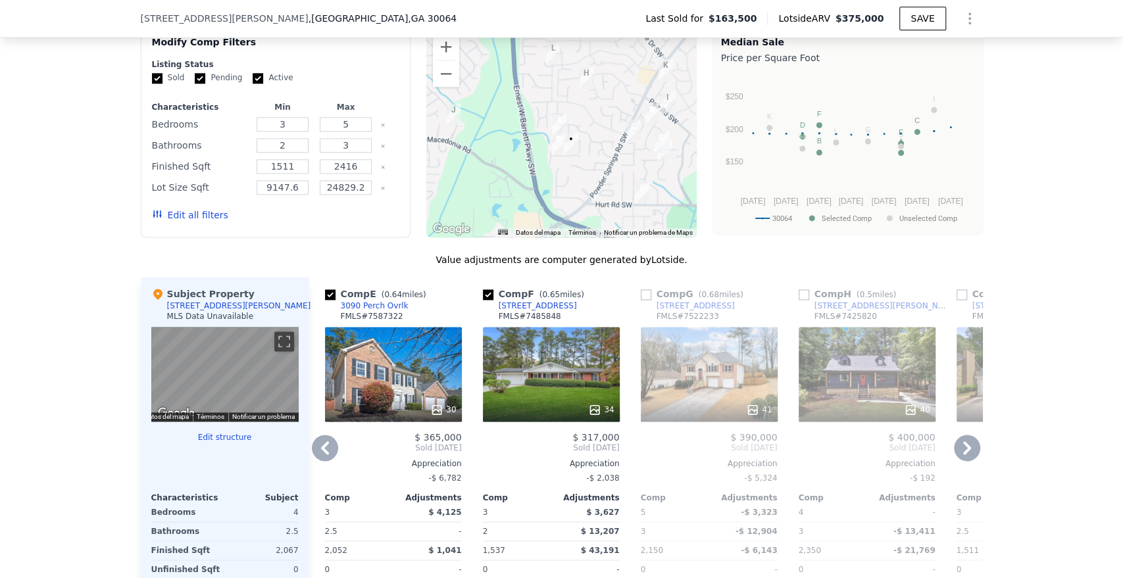
scroll to position [1092, 0]
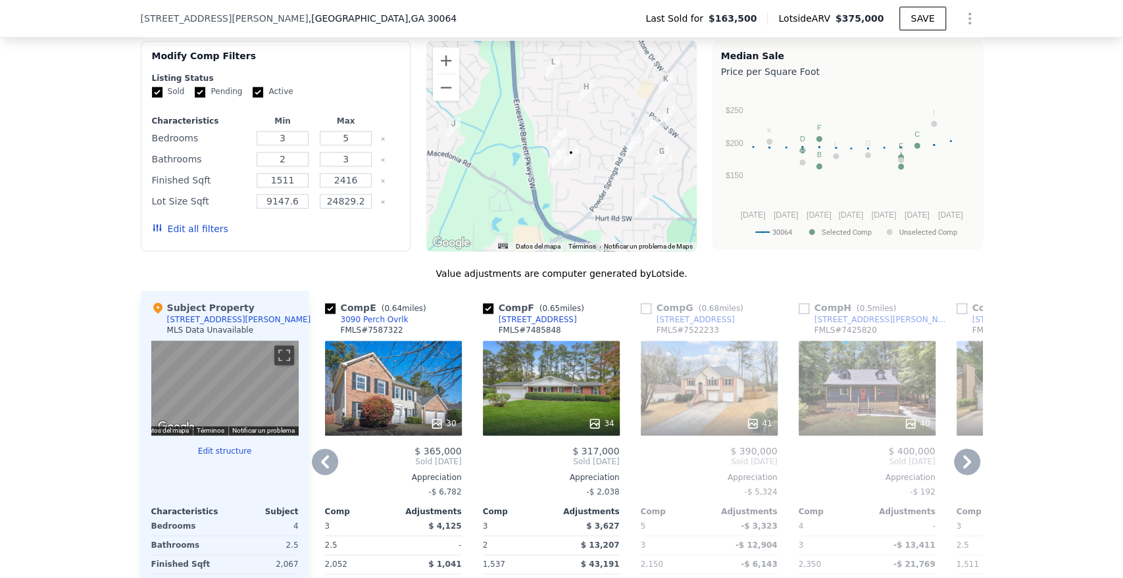
click at [313, 473] on icon at bounding box center [325, 462] width 26 height 26
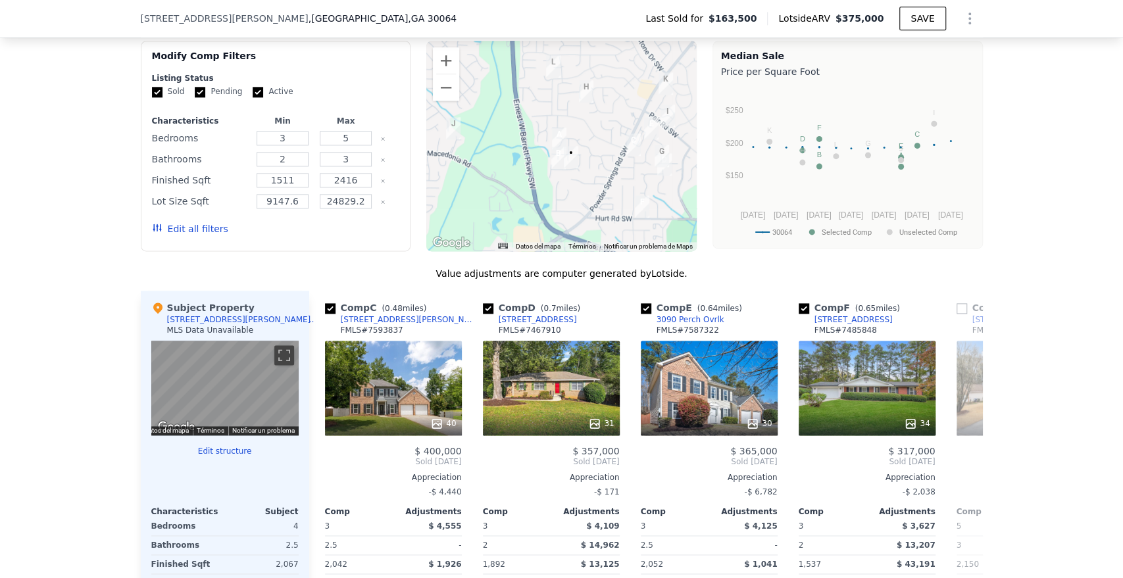
scroll to position [0, 316]
click at [332, 467] on span "Sold [DATE]" at bounding box center [393, 462] width 137 height 11
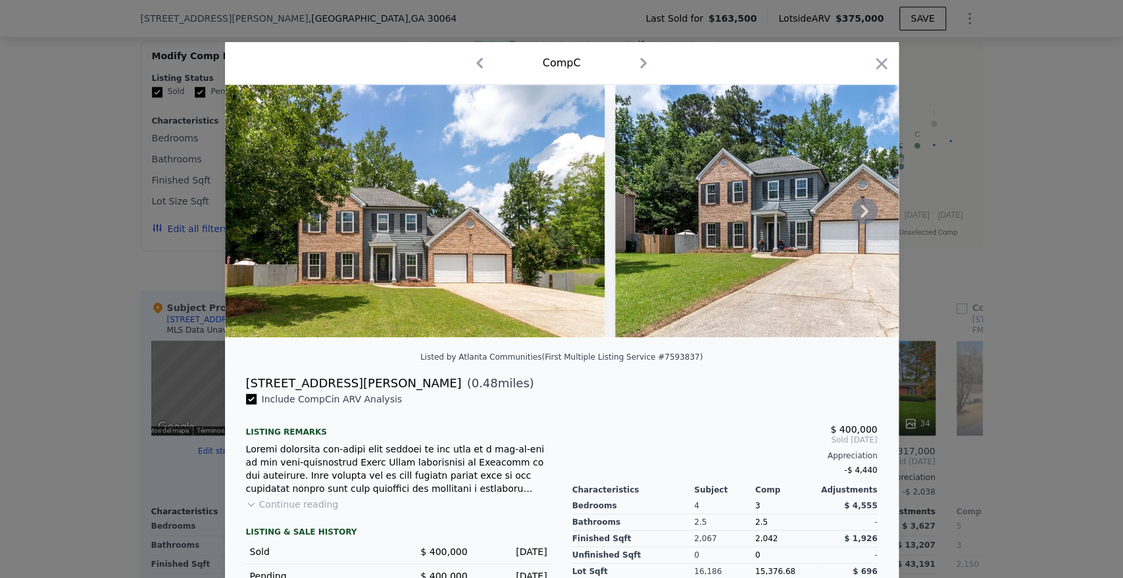
click at [864, 215] on icon at bounding box center [865, 211] width 26 height 26
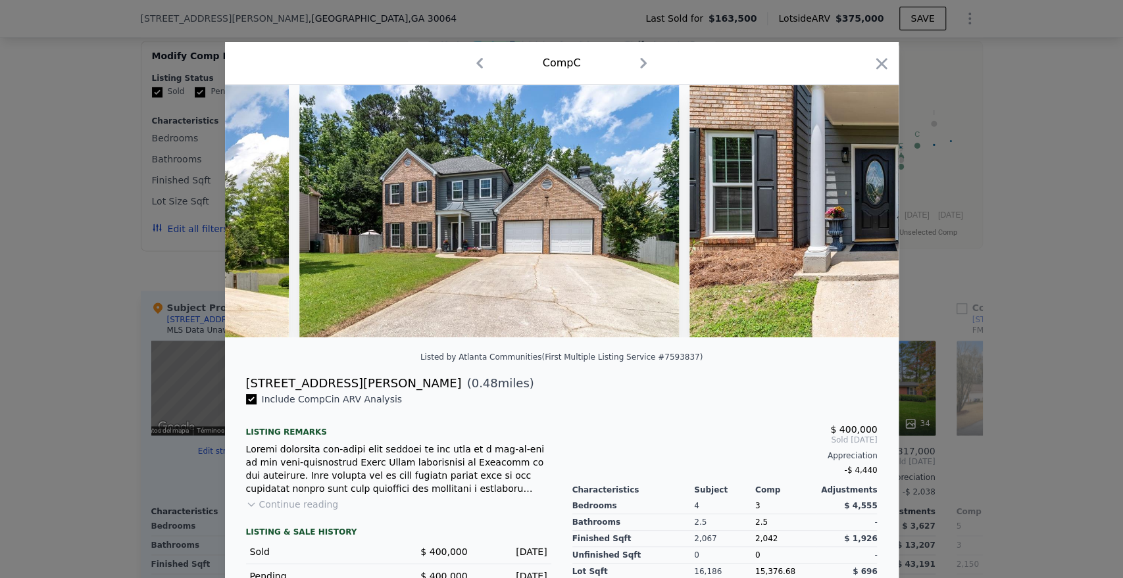
click at [862, 215] on img at bounding box center [880, 211] width 380 height 253
click at [863, 220] on icon at bounding box center [865, 211] width 26 height 26
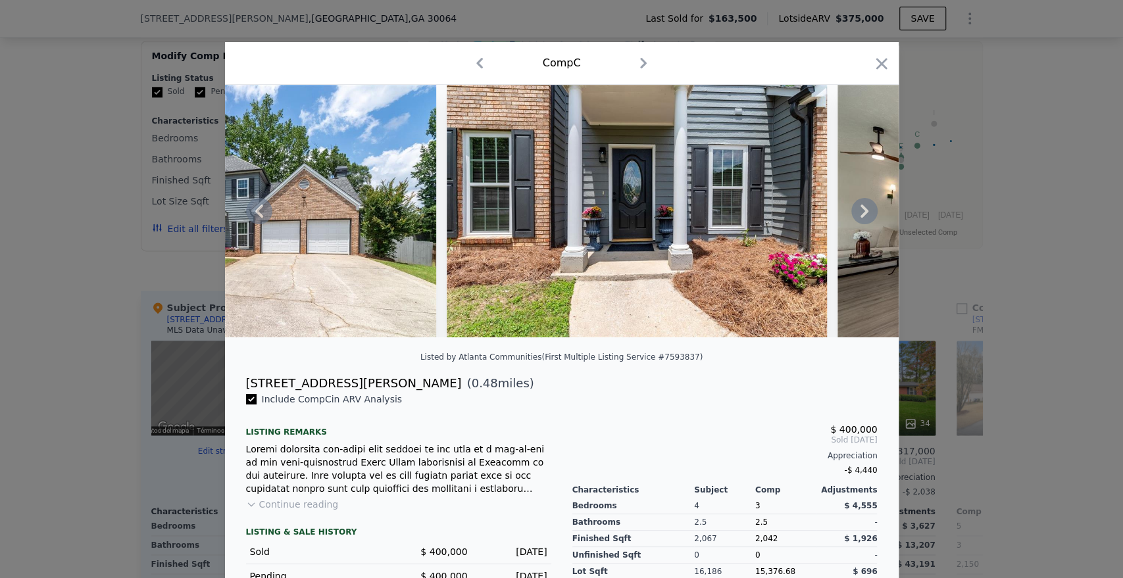
click at [863, 220] on img at bounding box center [1028, 211] width 380 height 253
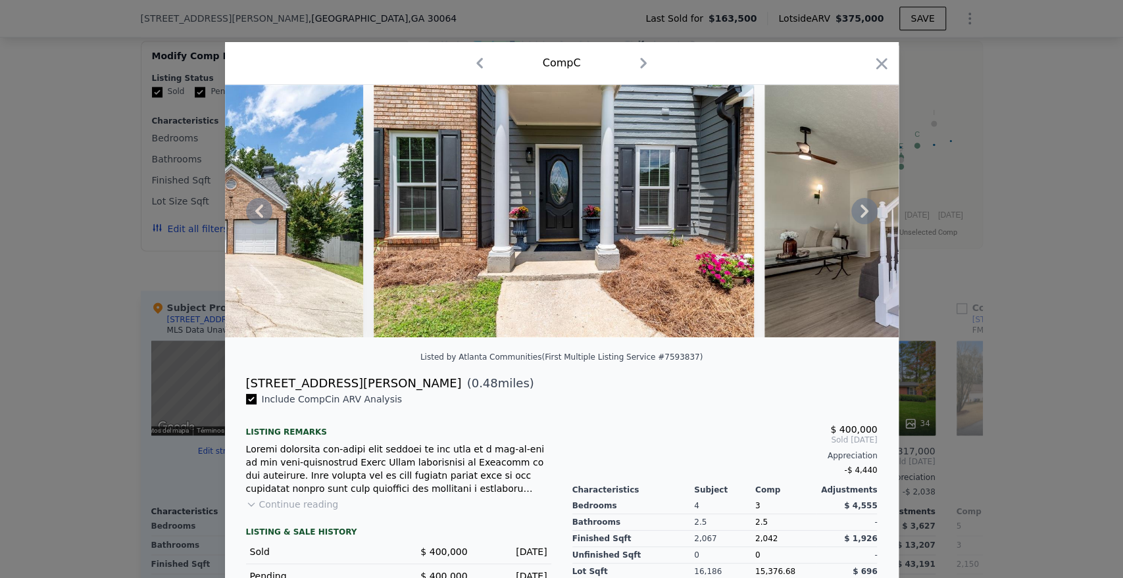
click at [863, 220] on div at bounding box center [562, 211] width 674 height 253
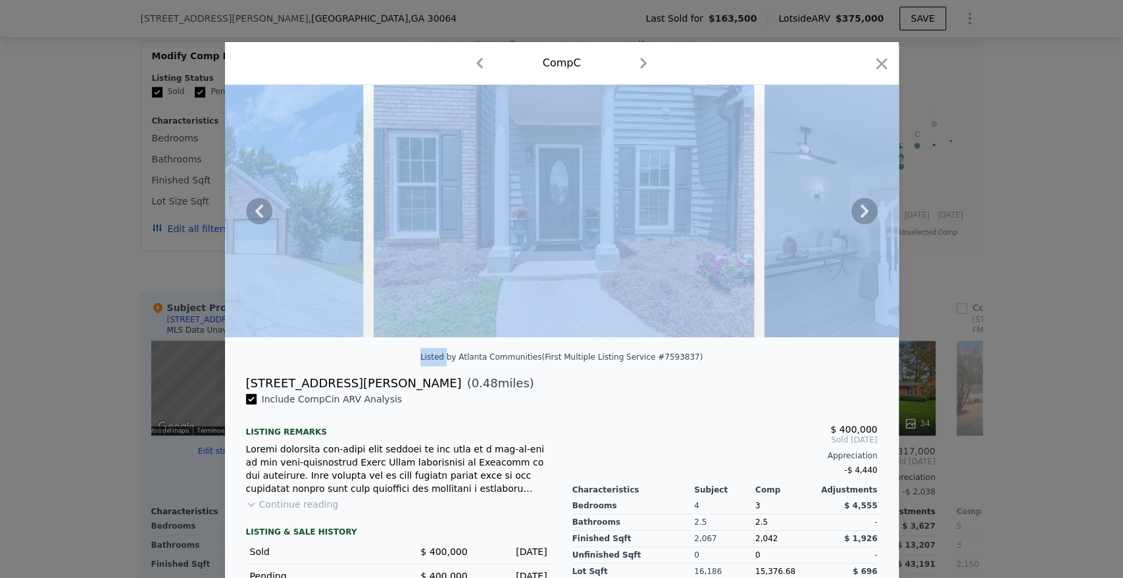
click at [863, 220] on icon at bounding box center [865, 211] width 26 height 26
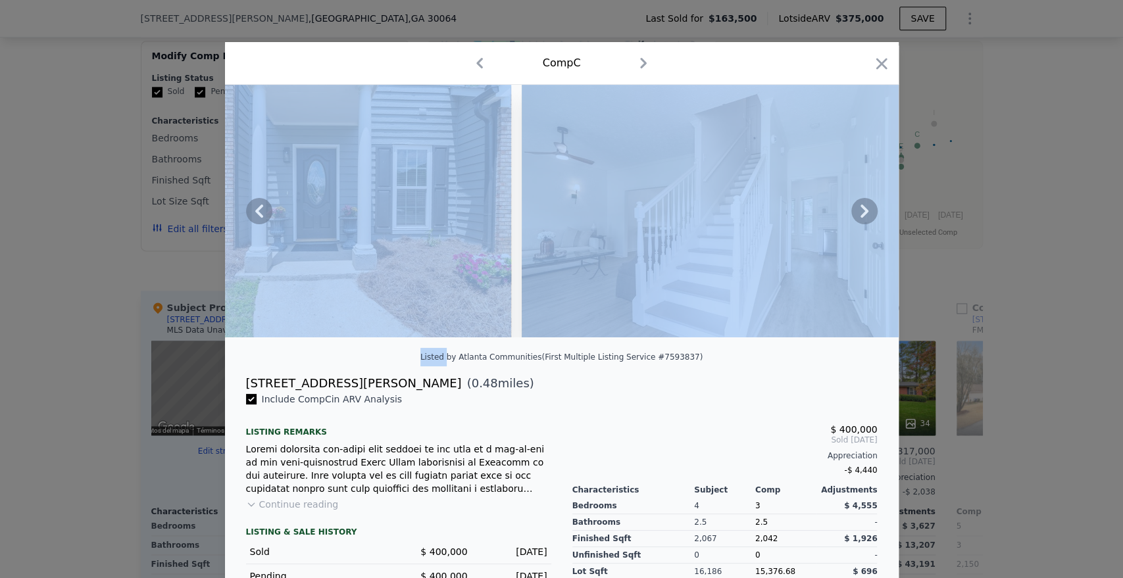
click at [863, 220] on img at bounding box center [712, 211] width 380 height 253
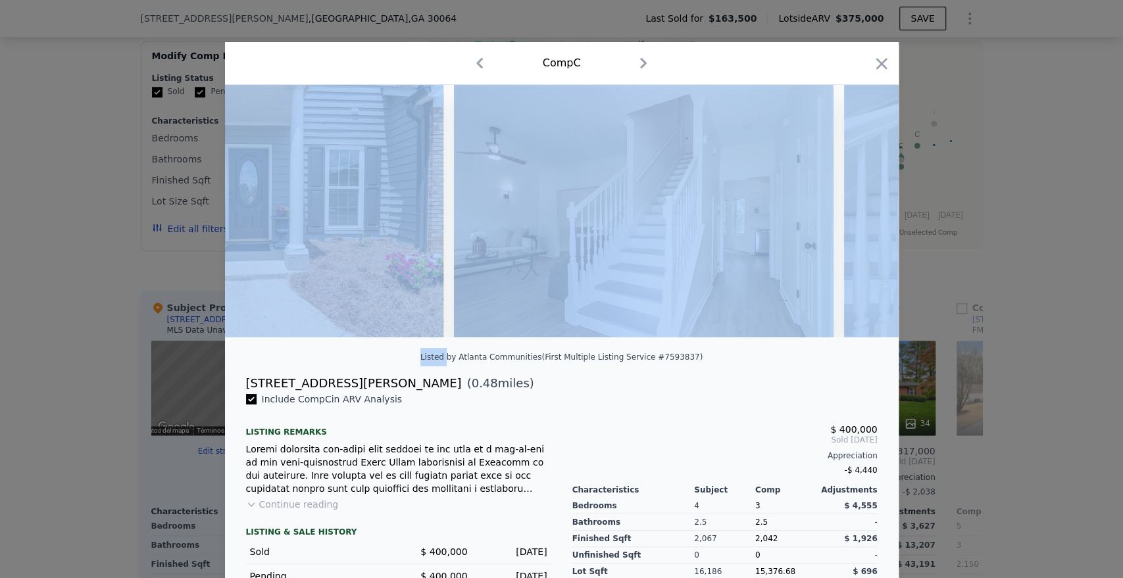
scroll to position [0, 948]
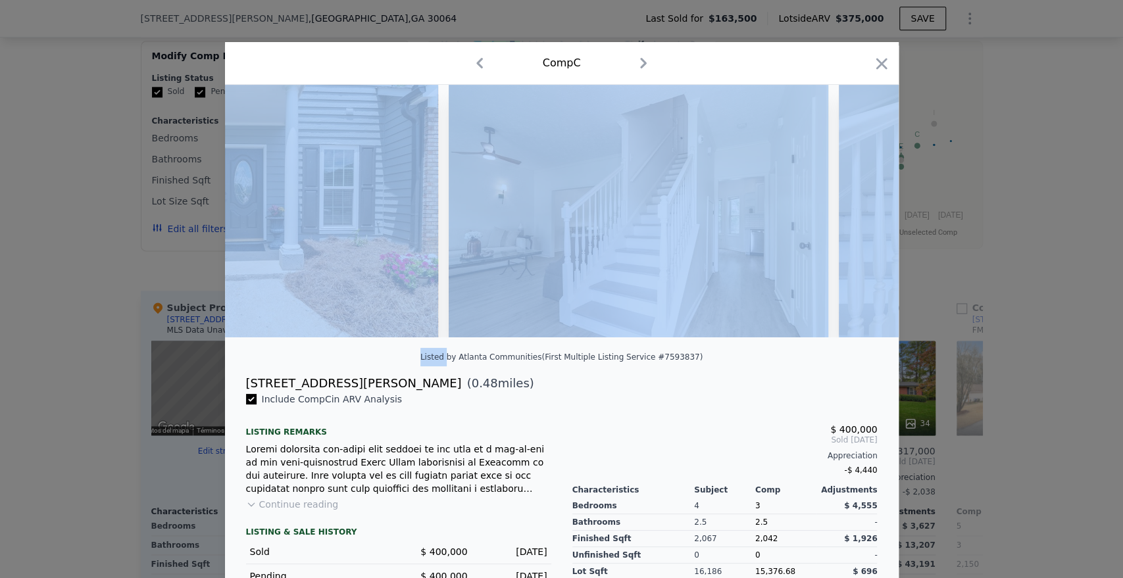
click at [867, 220] on img at bounding box center [1029, 211] width 380 height 253
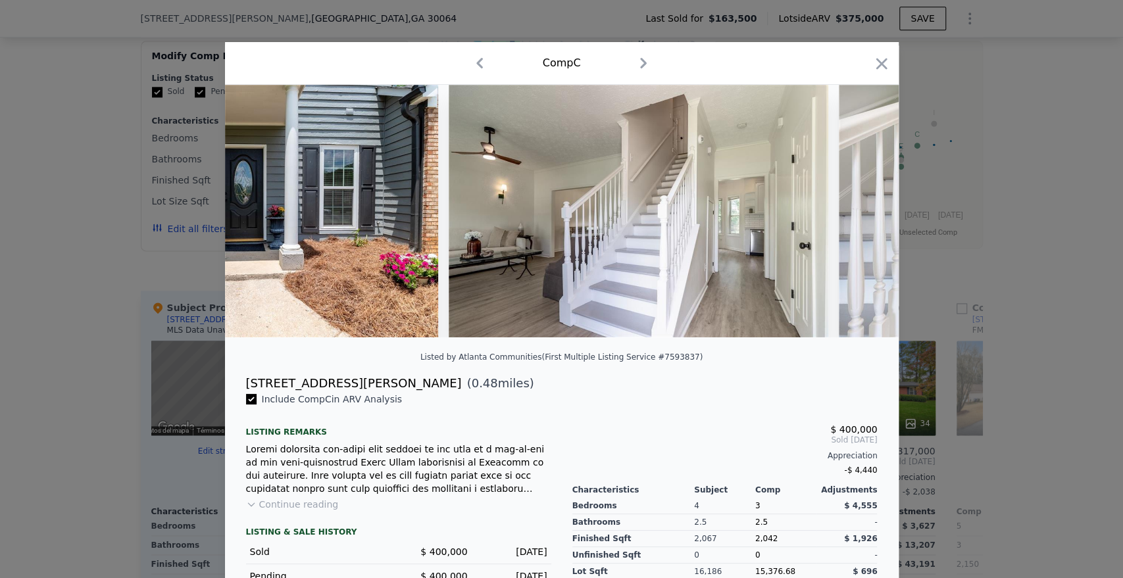
click at [670, 393] on div "[STREET_ADDRESS][PERSON_NAME] ( 0.48 miles)" at bounding box center [562, 383] width 653 height 18
click at [863, 213] on icon at bounding box center [865, 211] width 26 height 26
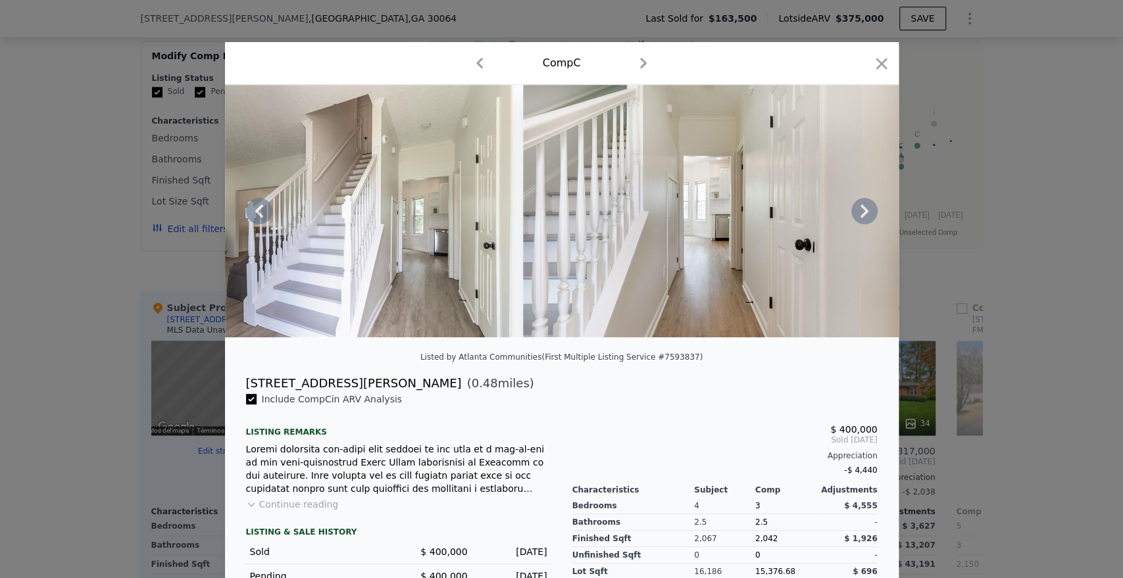
click at [869, 221] on icon at bounding box center [865, 211] width 26 height 26
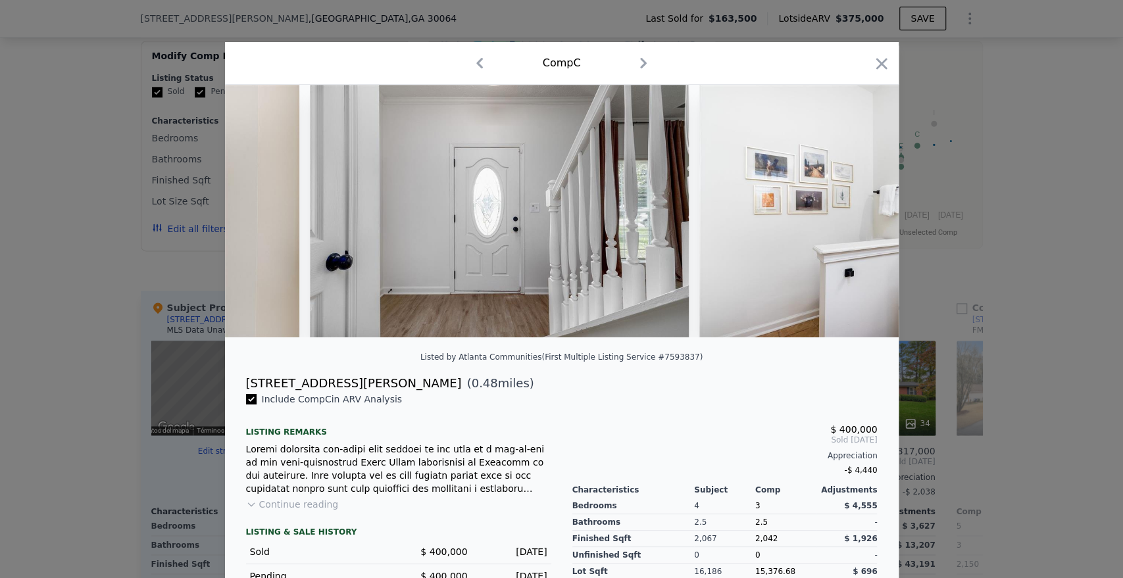
scroll to position [0, 1895]
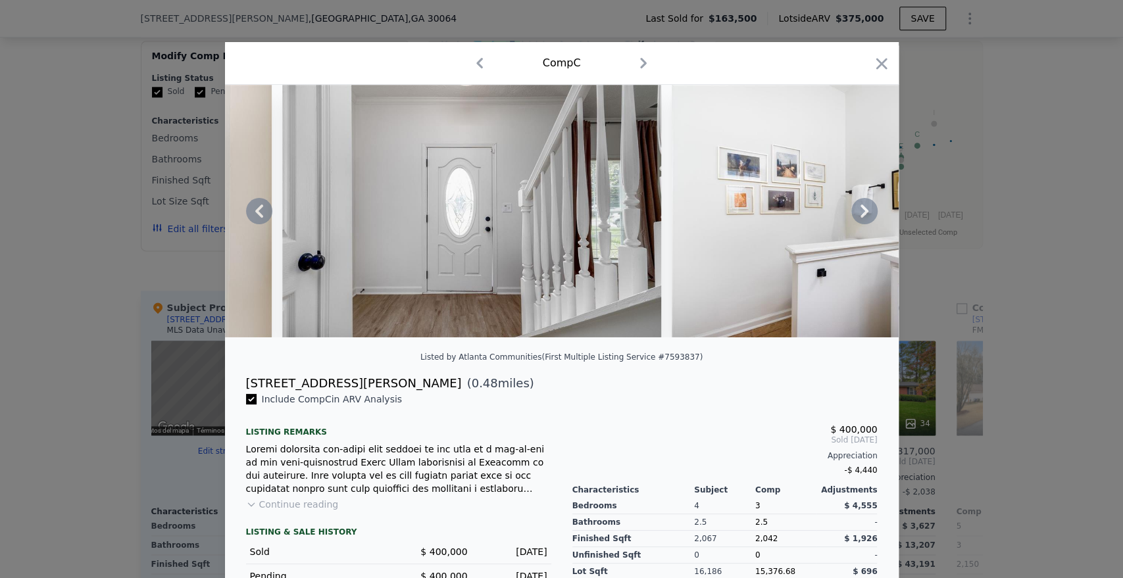
click at [871, 220] on img at bounding box center [862, 211] width 380 height 253
click at [853, 215] on icon at bounding box center [865, 211] width 26 height 26
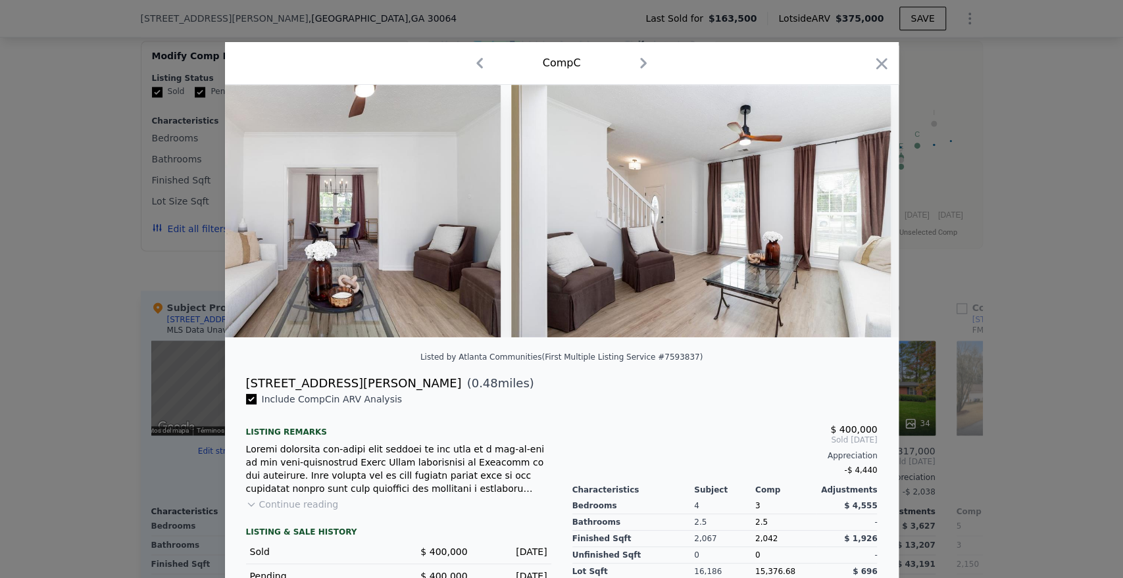
scroll to position [0, 3240]
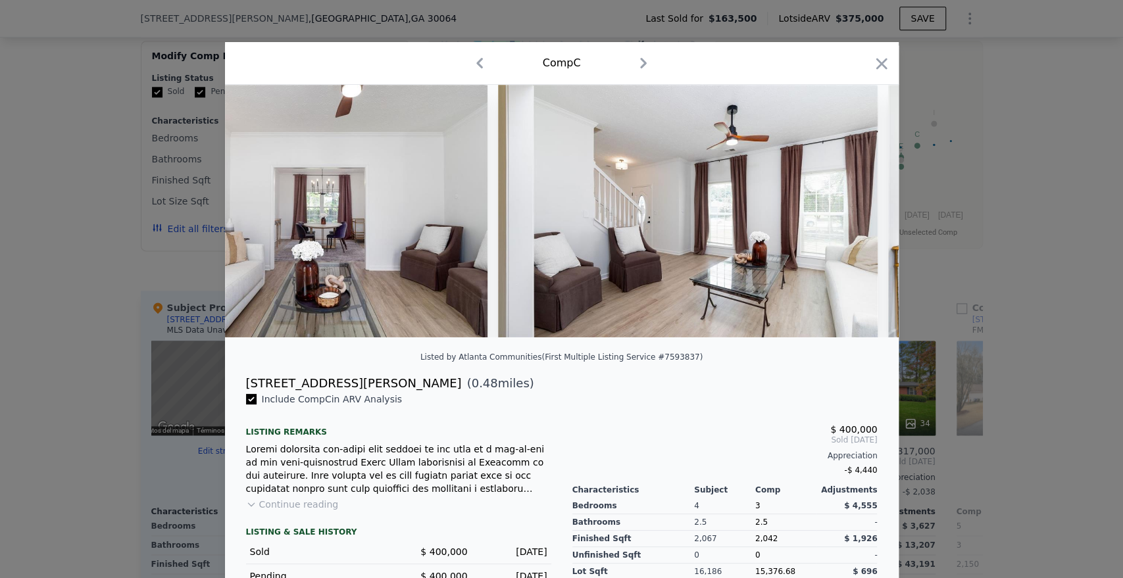
click at [390, 405] on div "Include Comp C in ARV Analysis" at bounding box center [398, 399] width 305 height 13
click at [405, 393] on div "[STREET_ADDRESS][PERSON_NAME] ( 0.48 miles)" at bounding box center [562, 383] width 653 height 18
drag, startPoint x: 236, startPoint y: 394, endPoint x: 338, endPoint y: 396, distance: 102.7
click at [338, 393] on div "[STREET_ADDRESS][PERSON_NAME] ( 0.48 miles)" at bounding box center [562, 383] width 653 height 18
copy div "[STREET_ADDRESS][PERSON_NAME]"
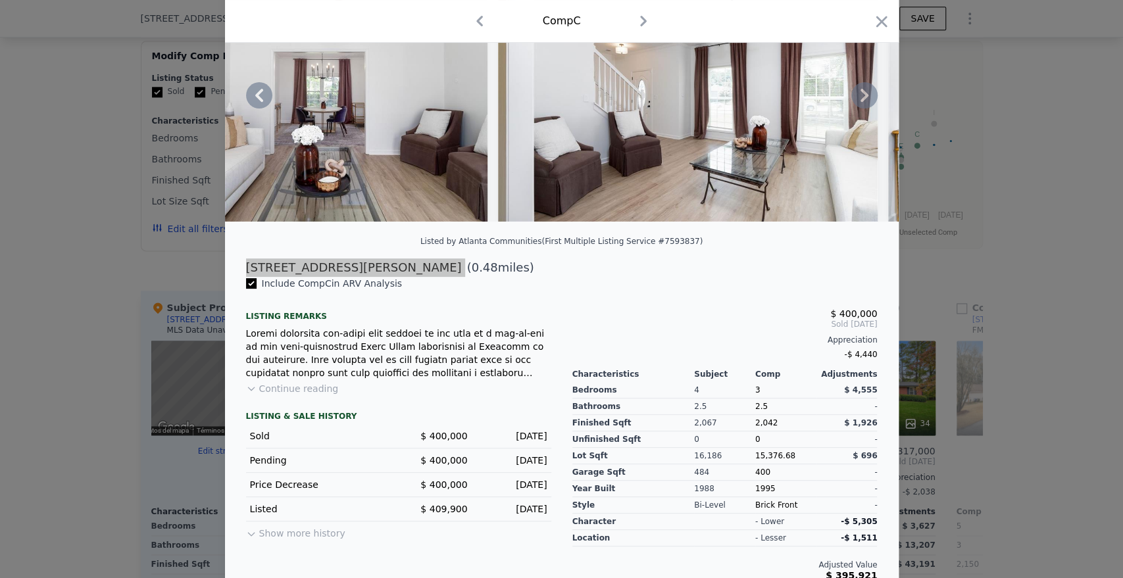
scroll to position [139, 0]
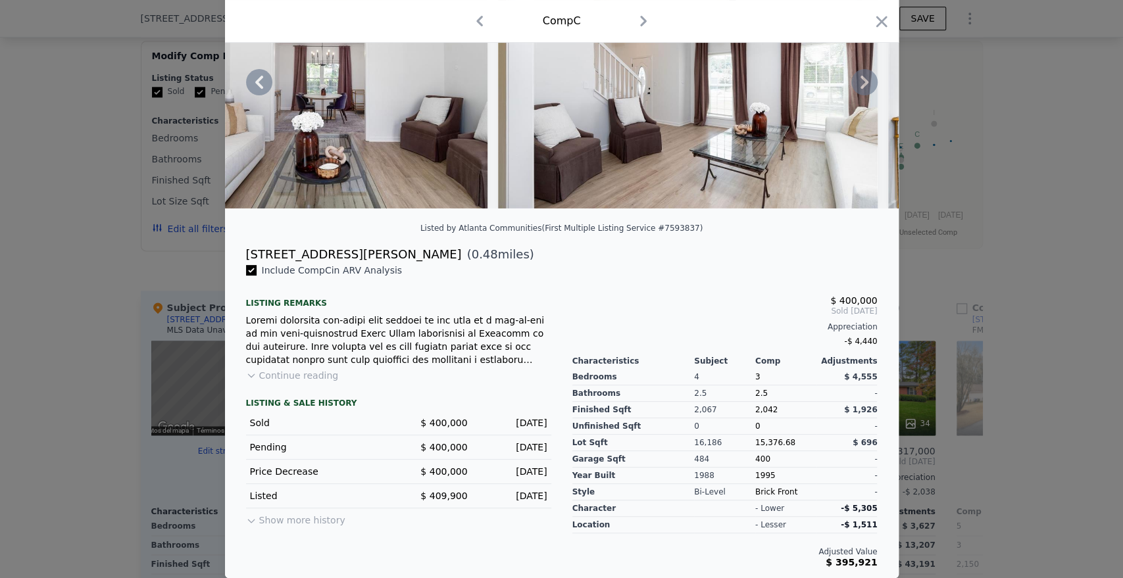
drag, startPoint x: 695, startPoint y: 340, endPoint x: 615, endPoint y: 315, distance: 83.3
click at [695, 340] on div "-$ 4,440" at bounding box center [725, 341] width 305 height 18
click at [64, 287] on div at bounding box center [561, 289] width 1123 height 578
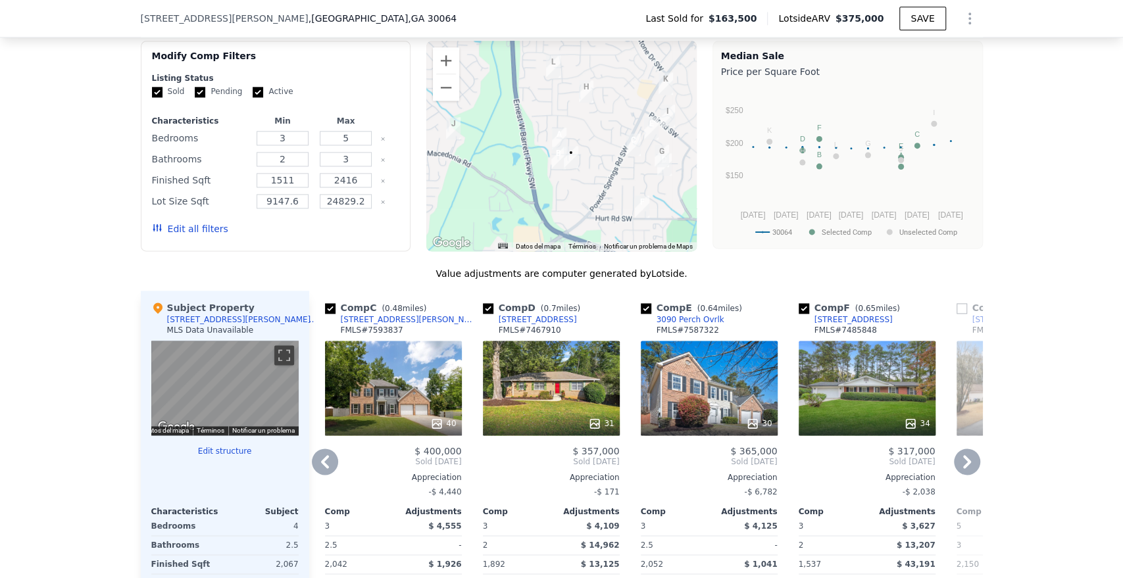
click at [320, 475] on icon at bounding box center [325, 462] width 26 height 26
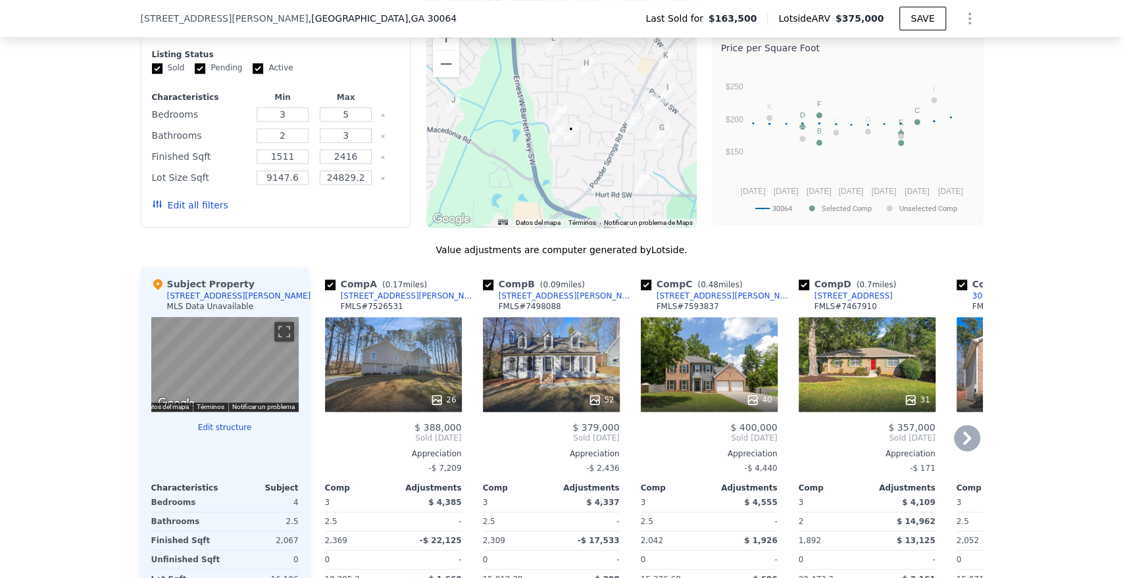
scroll to position [1165, 0]
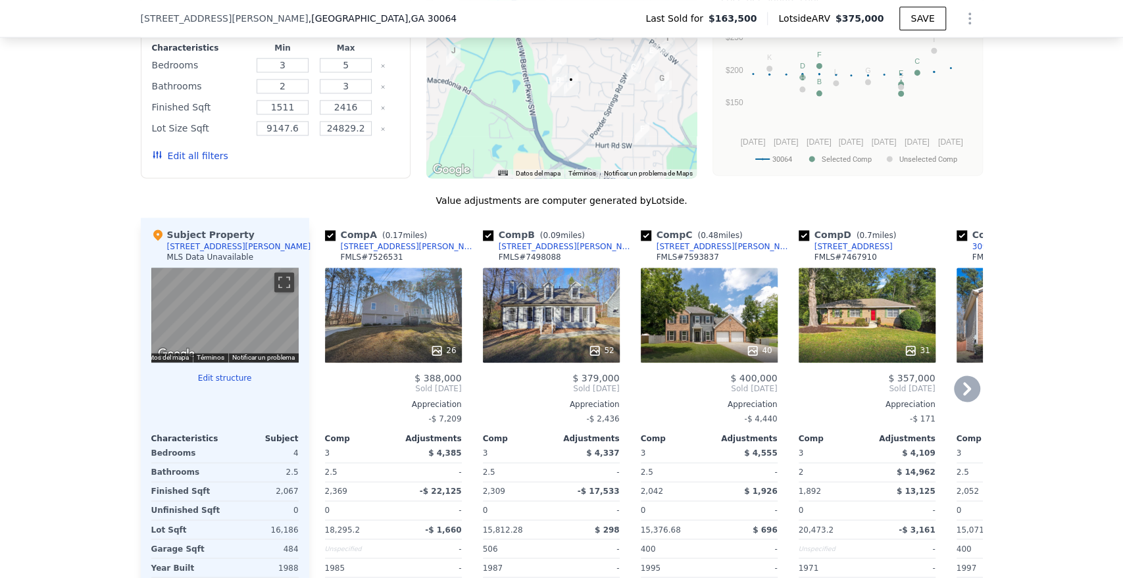
click at [386, 338] on div "26" at bounding box center [393, 315] width 137 height 95
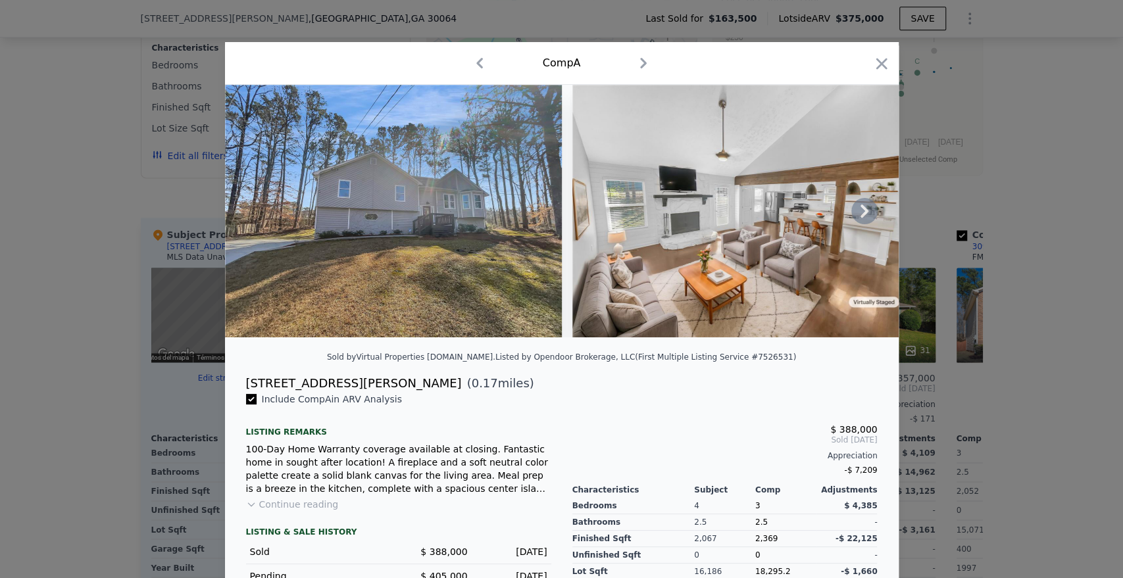
click at [865, 211] on icon at bounding box center [865, 211] width 26 height 26
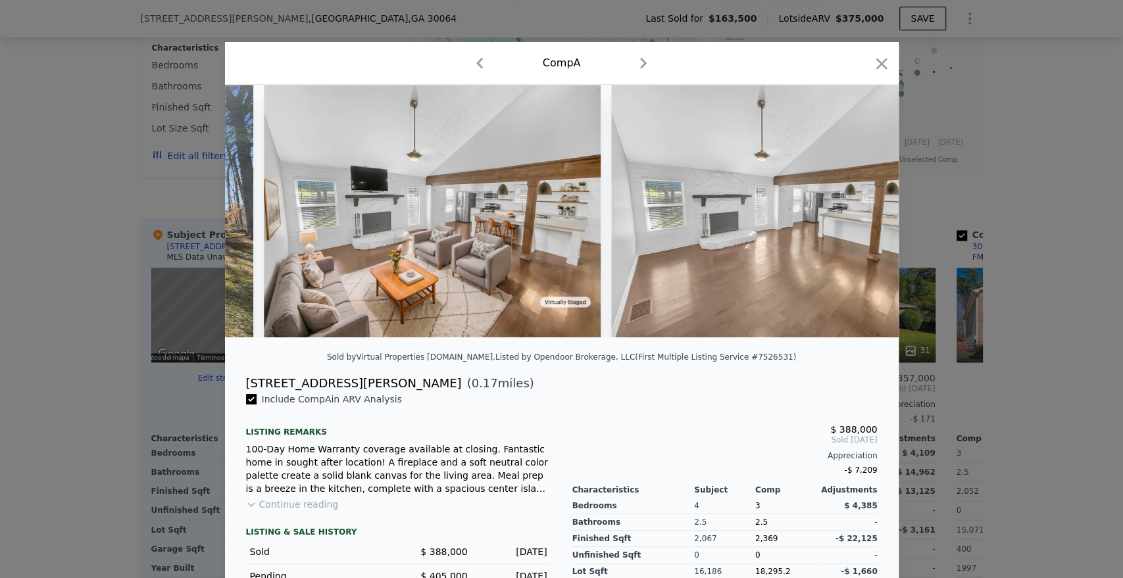
scroll to position [0, 316]
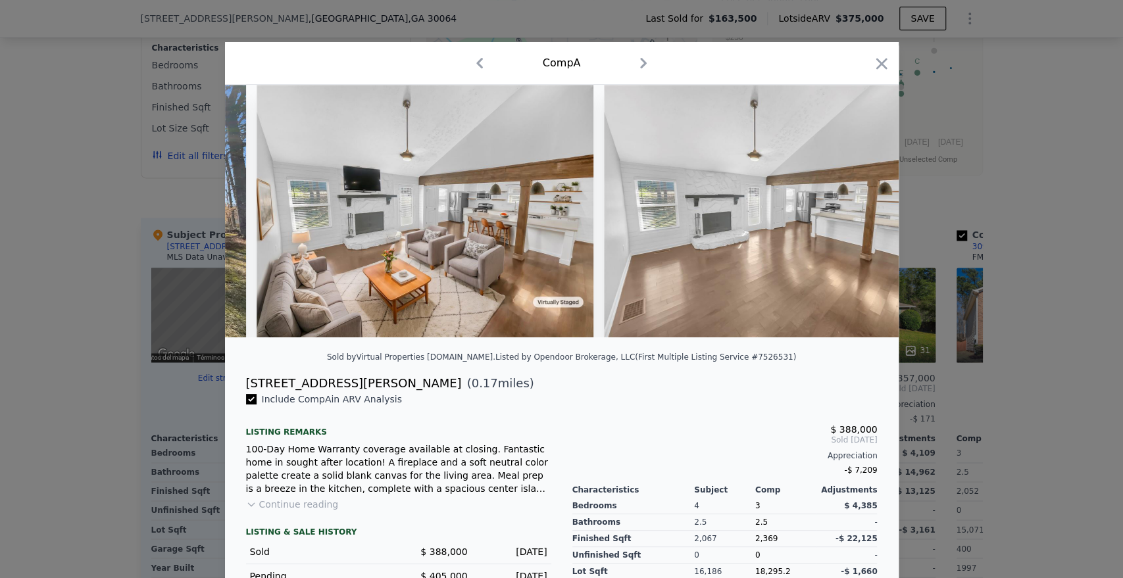
click at [860, 224] on img at bounding box center [772, 211] width 337 height 253
drag, startPoint x: 263, startPoint y: 392, endPoint x: 357, endPoint y: 389, distance: 93.5
click at [357, 389] on div "[STREET_ADDRESS][PERSON_NAME] ( 0.17 miles)" at bounding box center [562, 383] width 653 height 18
copy div "[STREET_ADDRESS][PERSON_NAME]"
drag, startPoint x: 138, startPoint y: 288, endPoint x: 327, endPoint y: 207, distance: 205.7
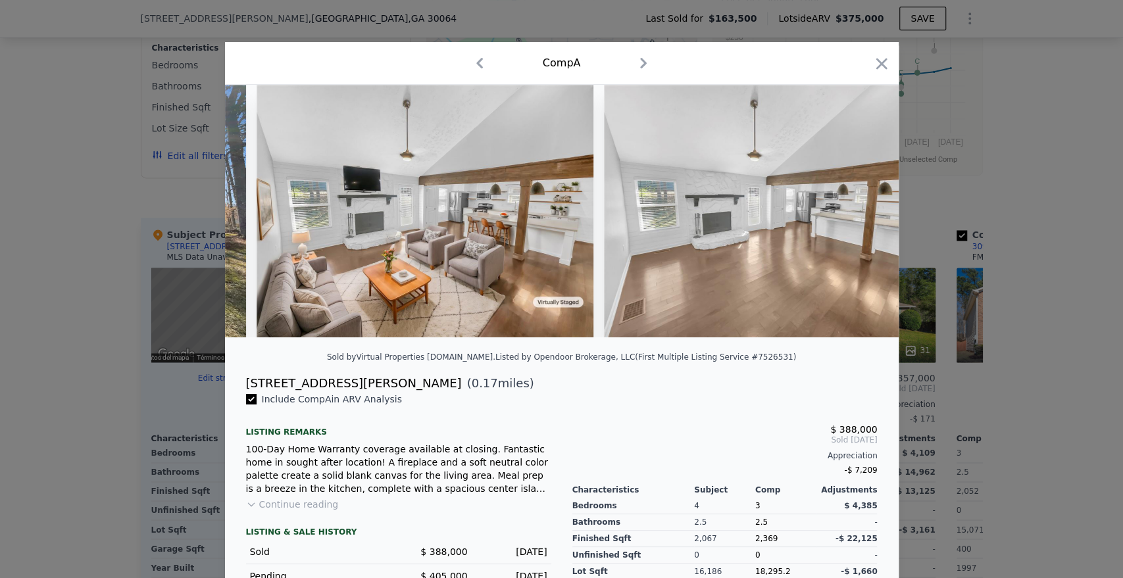
click at [140, 288] on div at bounding box center [561, 289] width 1123 height 578
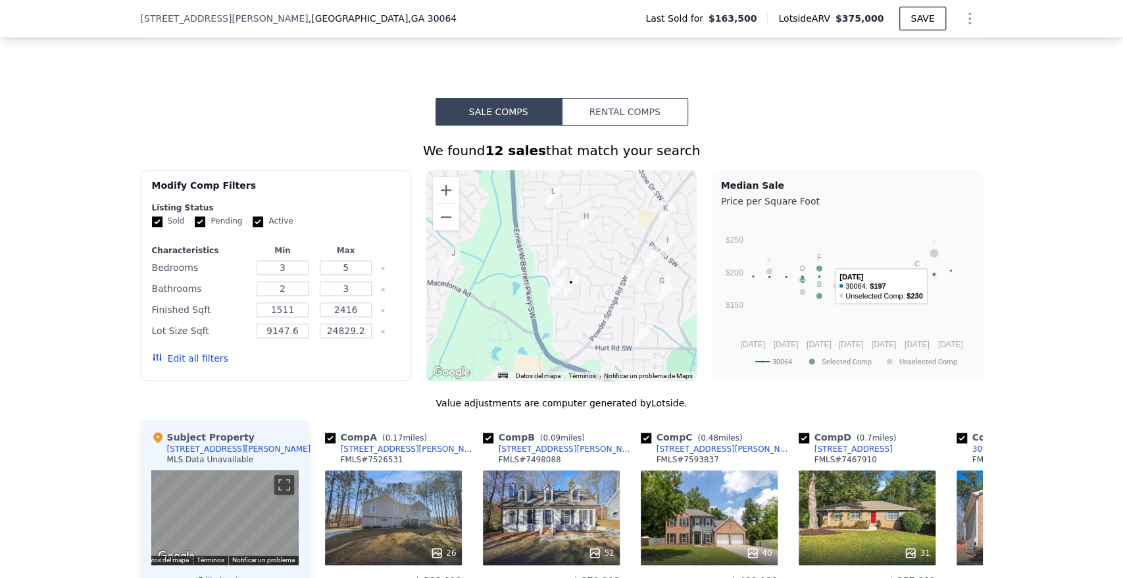
scroll to position [873, 0]
